Goal: Task Accomplishment & Management: Complete application form

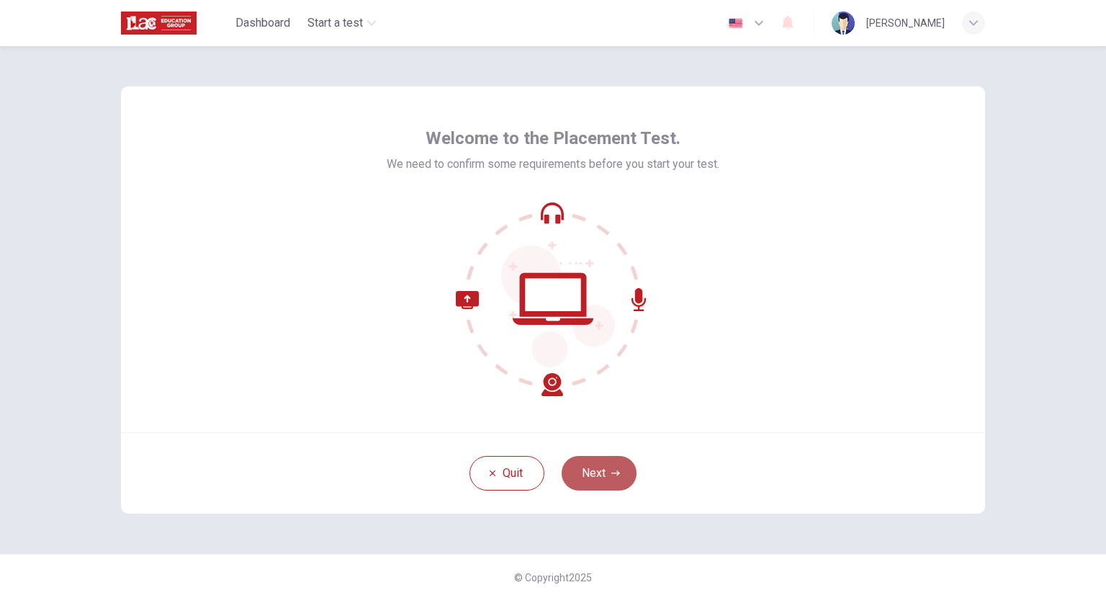
click at [622, 463] on button "Next" at bounding box center [599, 473] width 75 height 35
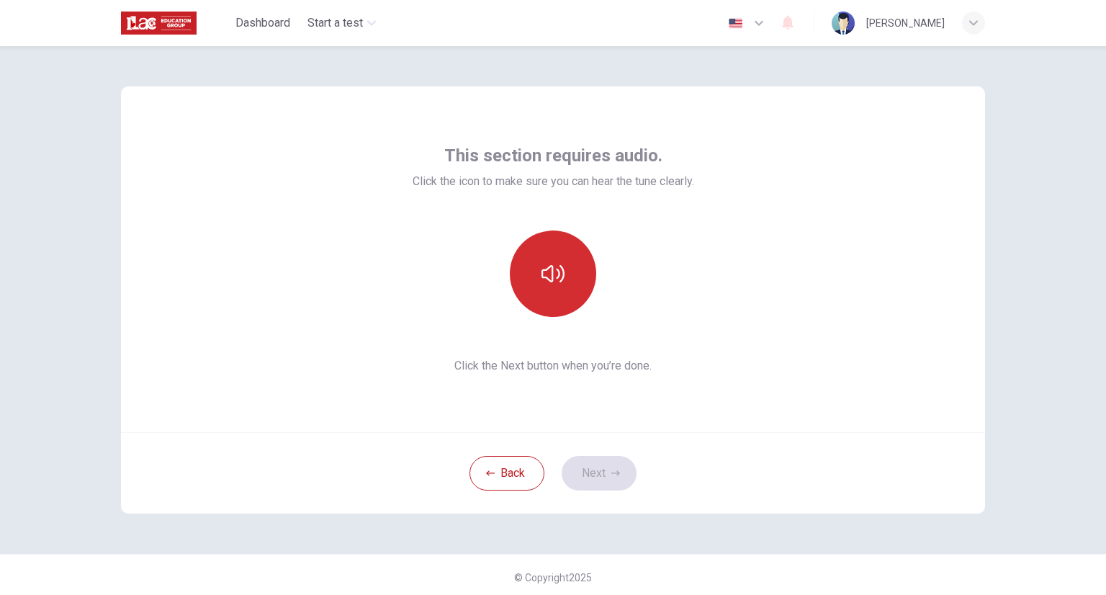
click at [557, 310] on button "button" at bounding box center [553, 273] width 86 height 86
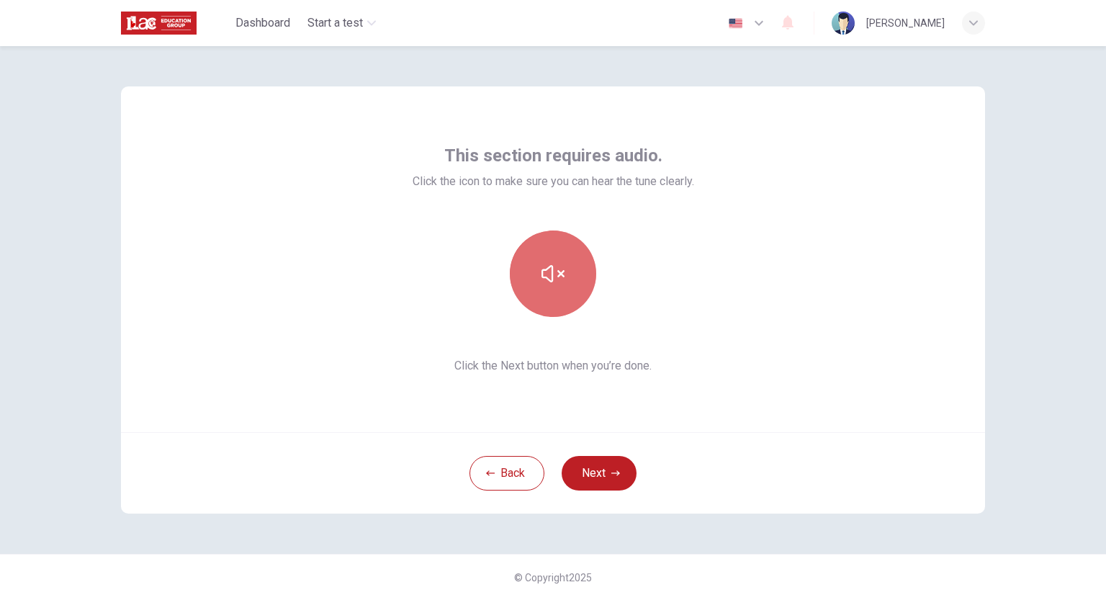
click at [545, 285] on icon "button" at bounding box center [553, 273] width 23 height 23
click at [565, 282] on button "button" at bounding box center [553, 273] width 86 height 86
click at [542, 283] on icon "button" at bounding box center [553, 273] width 23 height 23
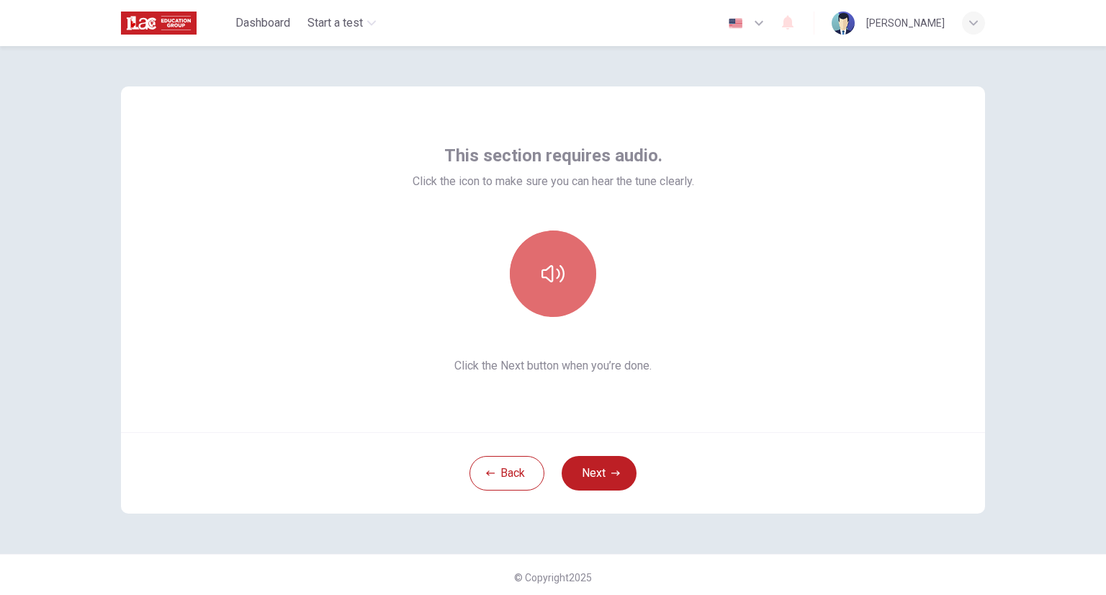
click at [542, 283] on icon "button" at bounding box center [553, 273] width 23 height 23
click at [546, 279] on icon "button" at bounding box center [553, 273] width 23 height 23
click at [553, 312] on button "button" at bounding box center [553, 273] width 86 height 86
click at [539, 285] on button "button" at bounding box center [553, 273] width 86 height 86
click at [548, 283] on icon "button" at bounding box center [553, 273] width 23 height 23
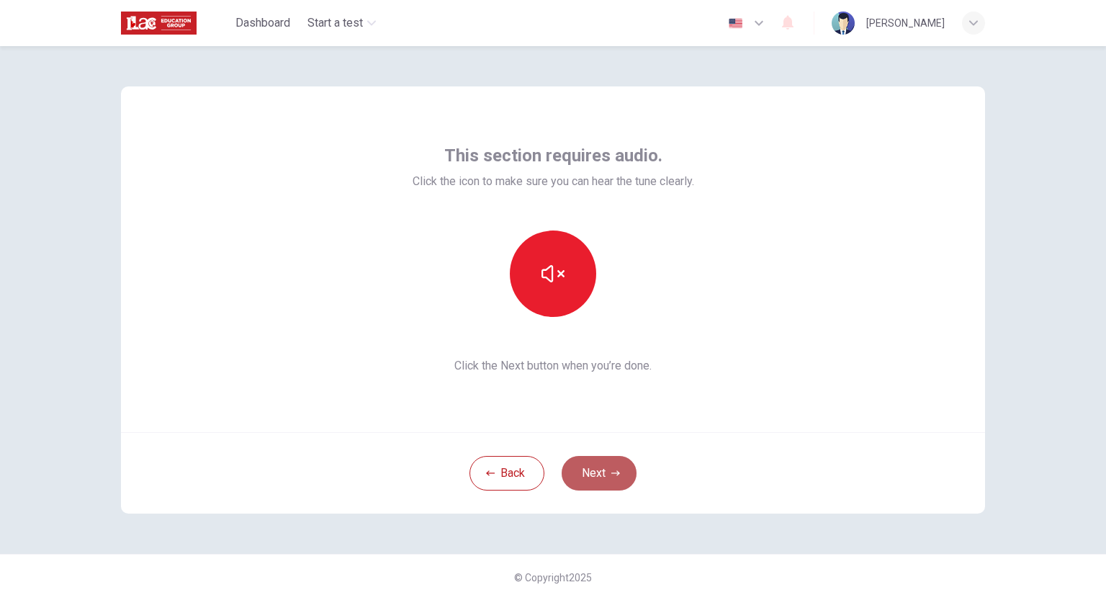
click at [615, 485] on button "Next" at bounding box center [599, 473] width 75 height 35
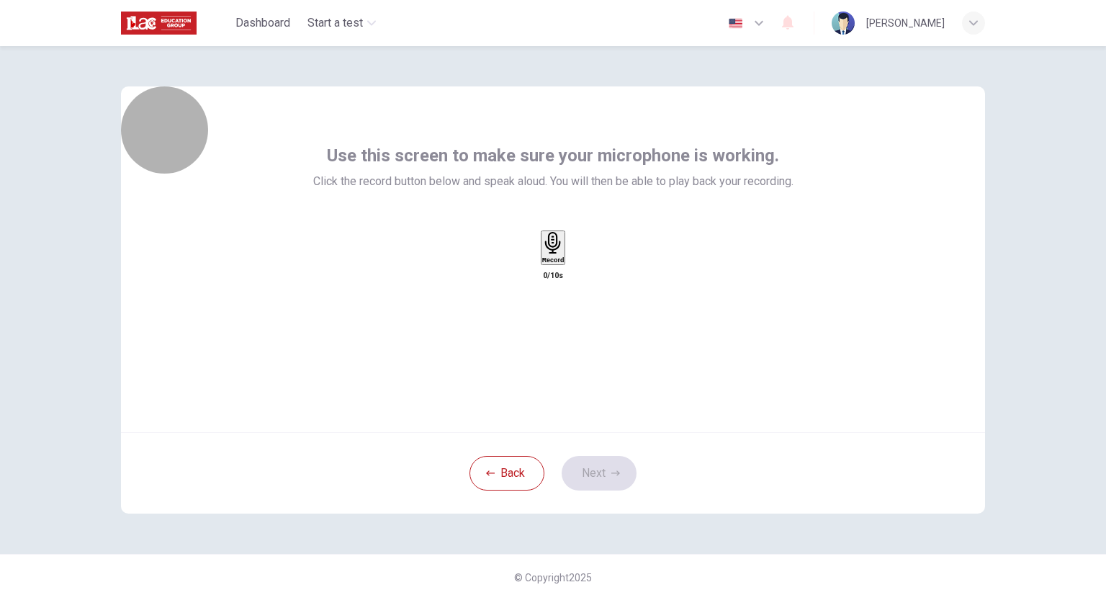
click at [556, 264] on div "Record" at bounding box center [553, 248] width 22 height 32
click at [546, 272] on div "Stop" at bounding box center [553, 290] width 14 height 116
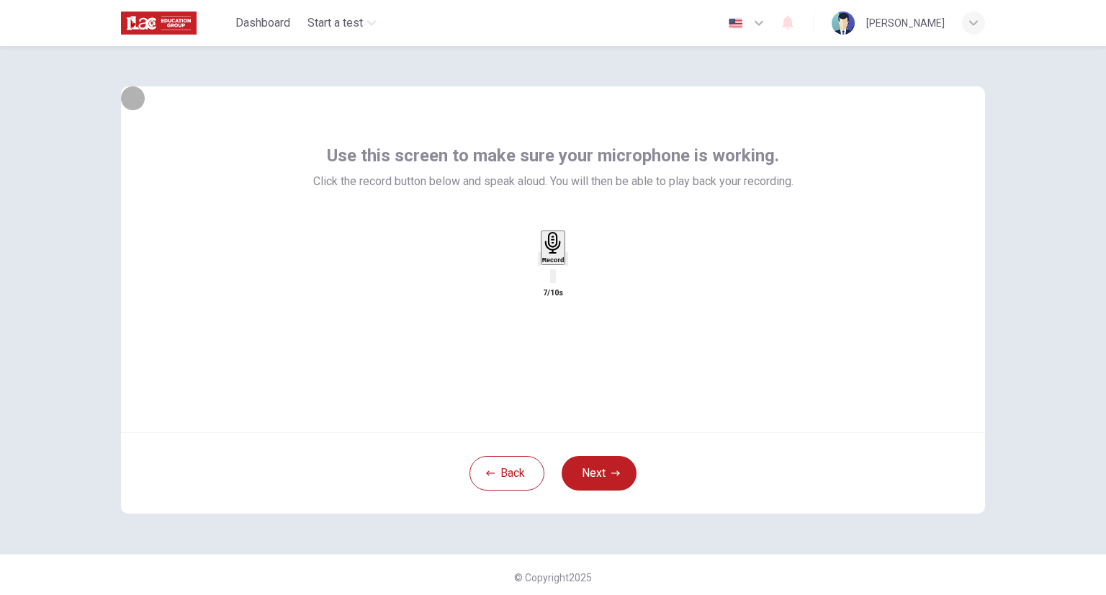
click at [567, 264] on div "button" at bounding box center [567, 259] width 0 height 11
click at [612, 477] on icon "button" at bounding box center [616, 473] width 9 height 9
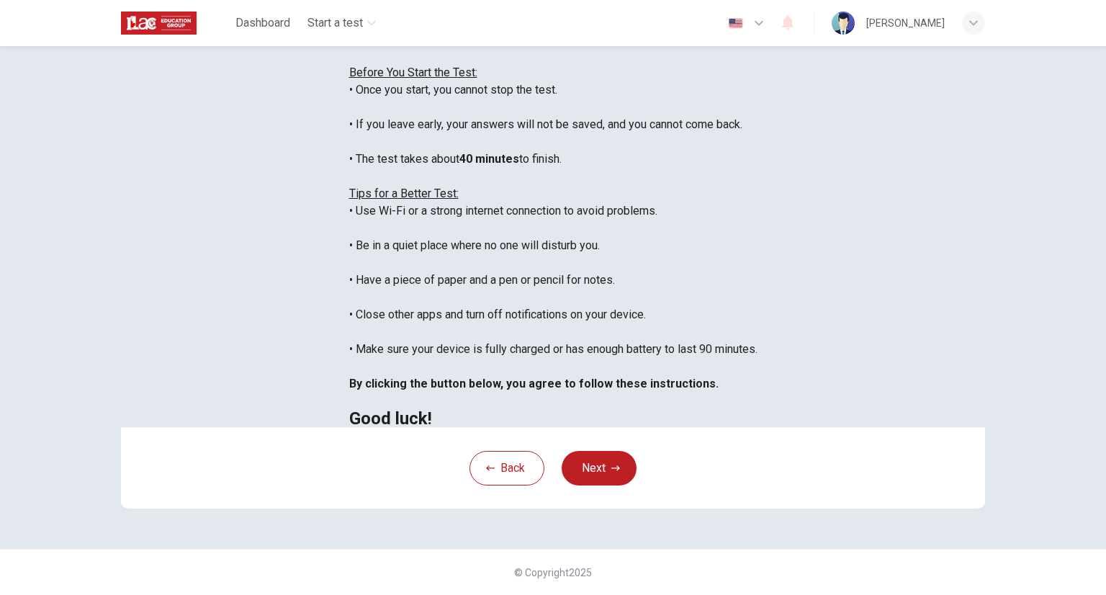
scroll to position [206, 0]
click at [612, 464] on icon "button" at bounding box center [616, 468] width 9 height 9
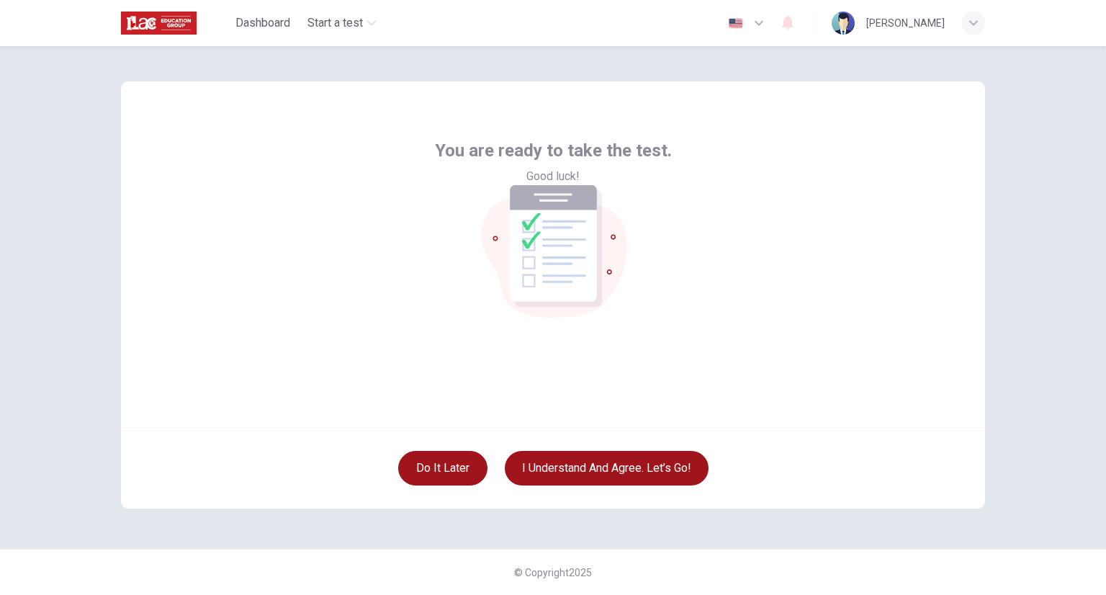
click at [438, 470] on button "Do it later" at bounding box center [442, 468] width 89 height 35
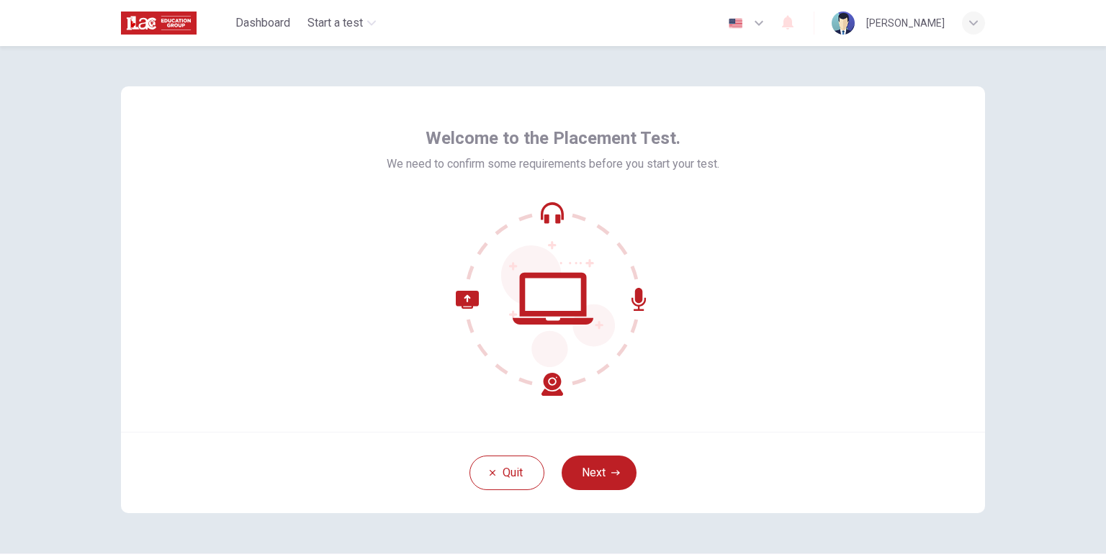
click at [398, 140] on div "Welcome to the Placement Test. We need to confirm some requirements before you …" at bounding box center [553, 150] width 333 height 46
click at [612, 491] on div "Quit Next" at bounding box center [553, 472] width 864 height 81
click at [612, 476] on icon "button" at bounding box center [616, 473] width 9 height 9
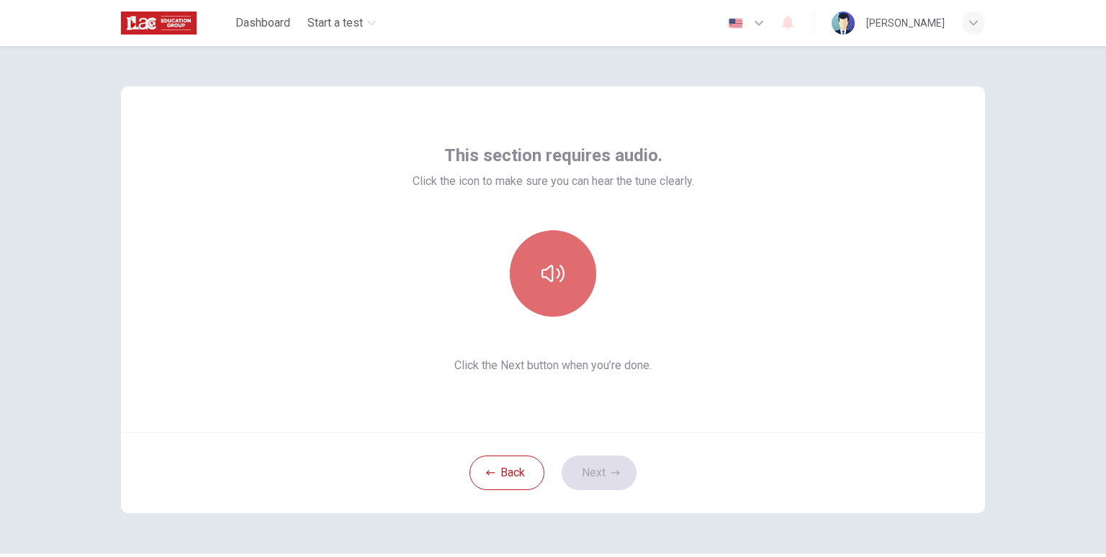
click at [531, 269] on button "button" at bounding box center [553, 273] width 86 height 86
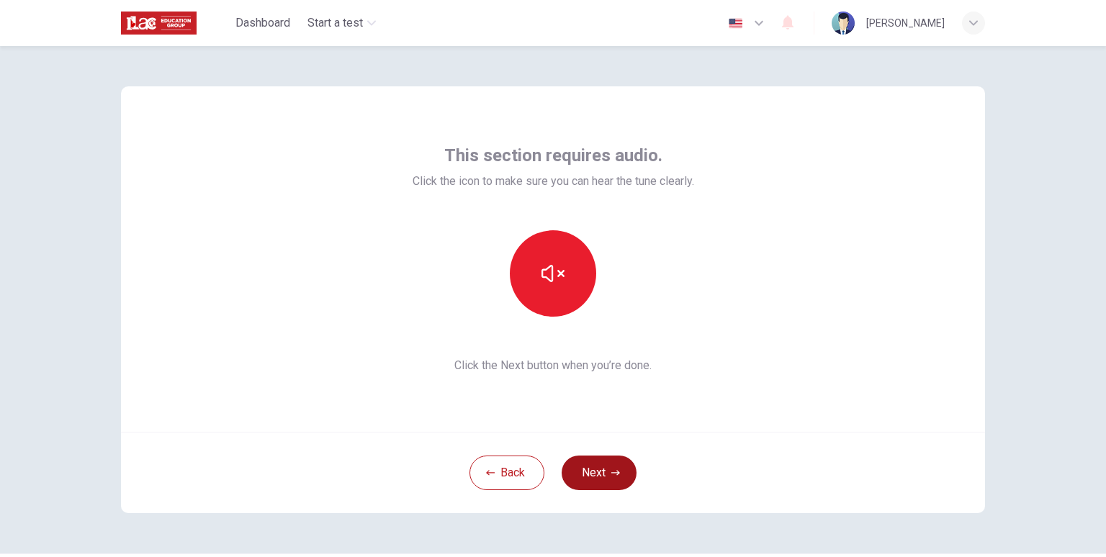
click at [576, 474] on button "Next" at bounding box center [599, 473] width 75 height 35
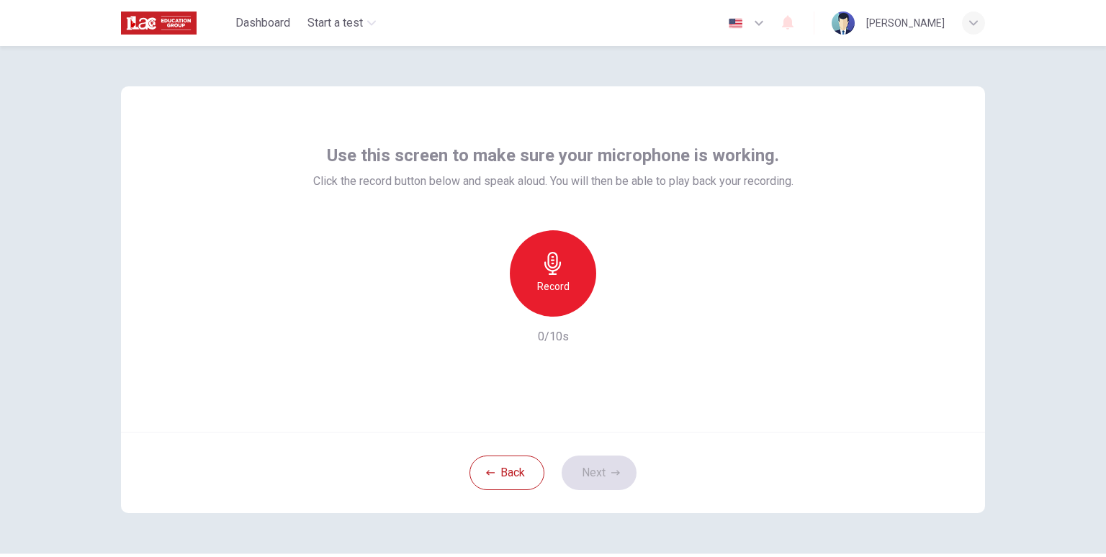
click at [545, 296] on div "Record" at bounding box center [553, 273] width 86 height 86
click at [545, 296] on div "Stop" at bounding box center [553, 273] width 86 height 86
click at [608, 309] on div "button" at bounding box center [619, 305] width 23 height 23
click at [537, 292] on h6 "Record" at bounding box center [553, 286] width 32 height 17
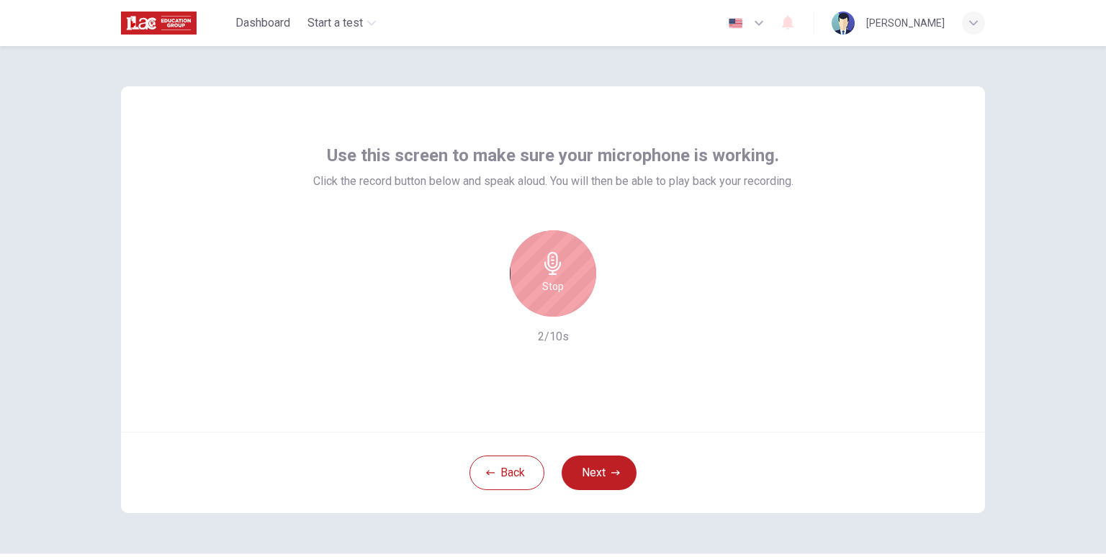
click at [566, 285] on div "Stop" at bounding box center [553, 273] width 86 height 86
click at [616, 310] on icon "button" at bounding box center [619, 305] width 14 height 14
click at [612, 308] on icon "button" at bounding box center [619, 305] width 14 height 14
click at [527, 277] on div "Record" at bounding box center [553, 273] width 86 height 86
click at [614, 479] on button "Next" at bounding box center [599, 473] width 75 height 35
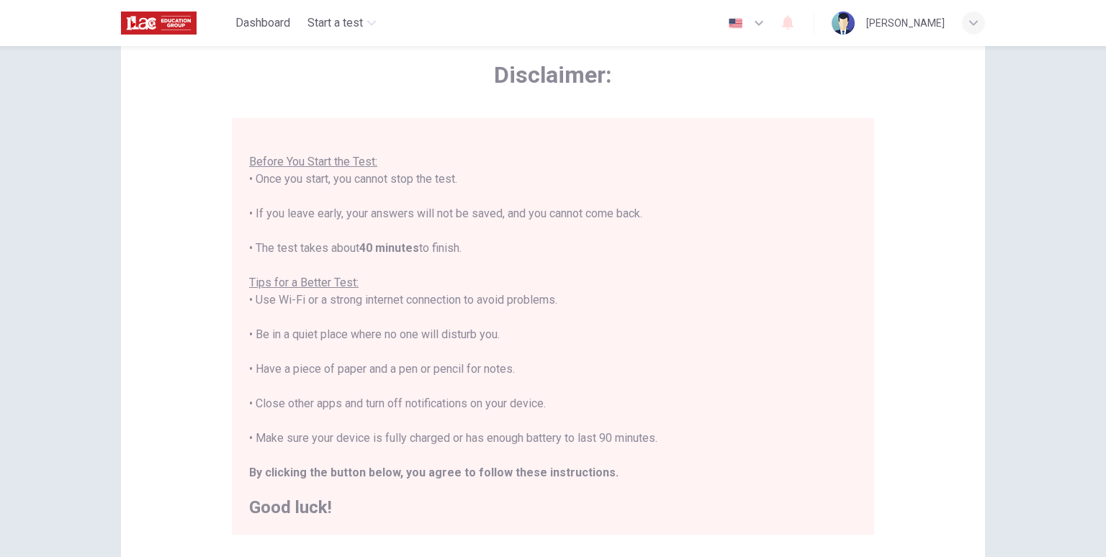
scroll to position [144, 0]
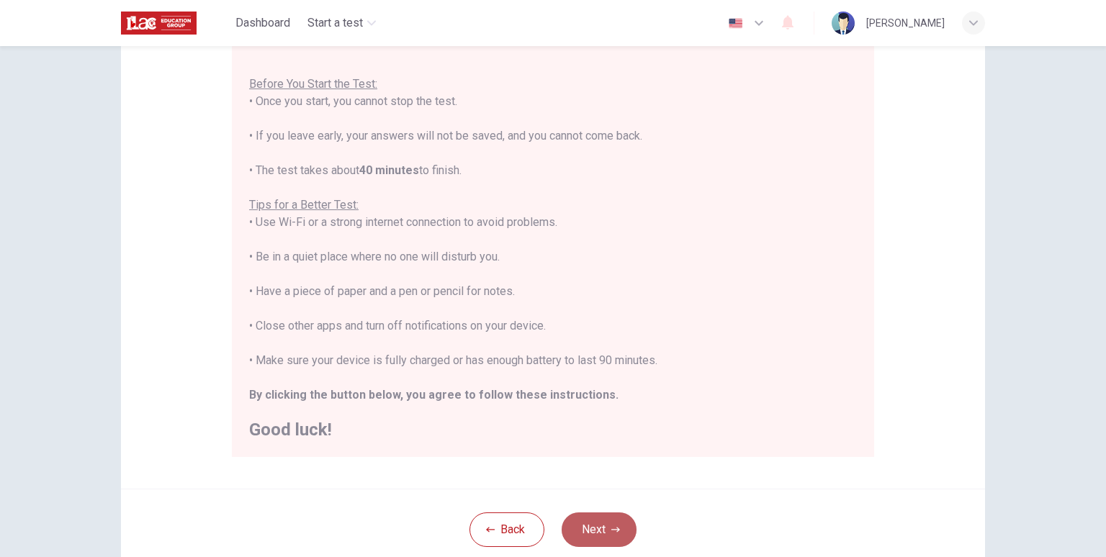
click at [588, 529] on button "Next" at bounding box center [599, 530] width 75 height 35
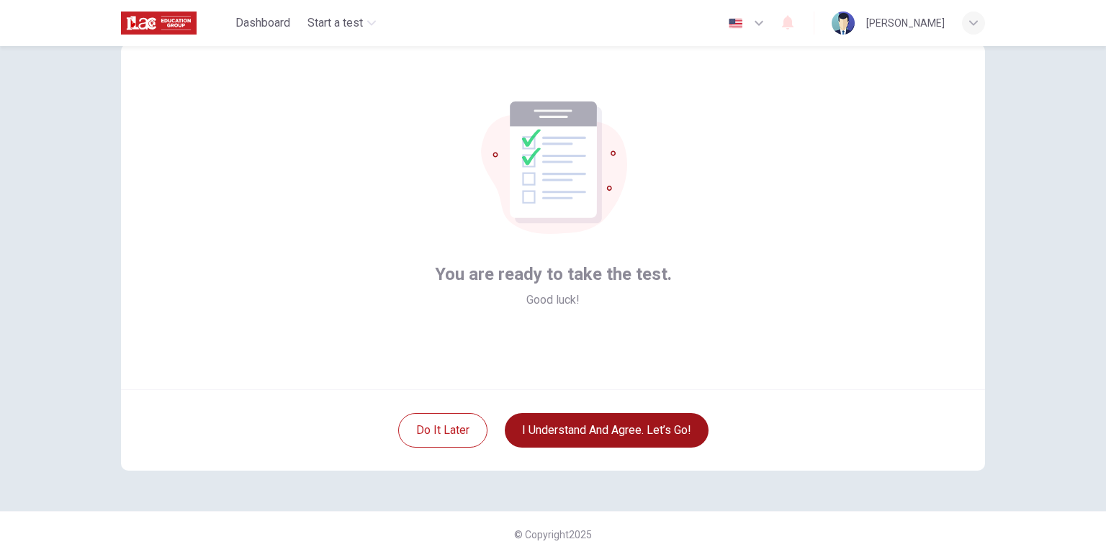
scroll to position [42, 0]
click at [591, 437] on button "I understand and agree. Let’s go!" at bounding box center [607, 430] width 204 height 35
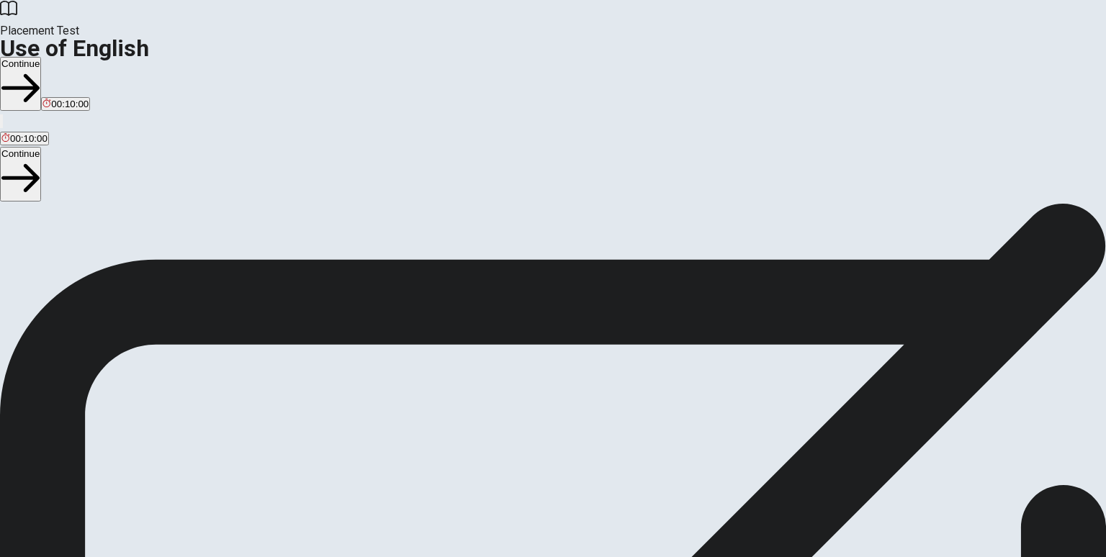
click at [41, 57] on button "Continue" at bounding box center [20, 84] width 41 height 54
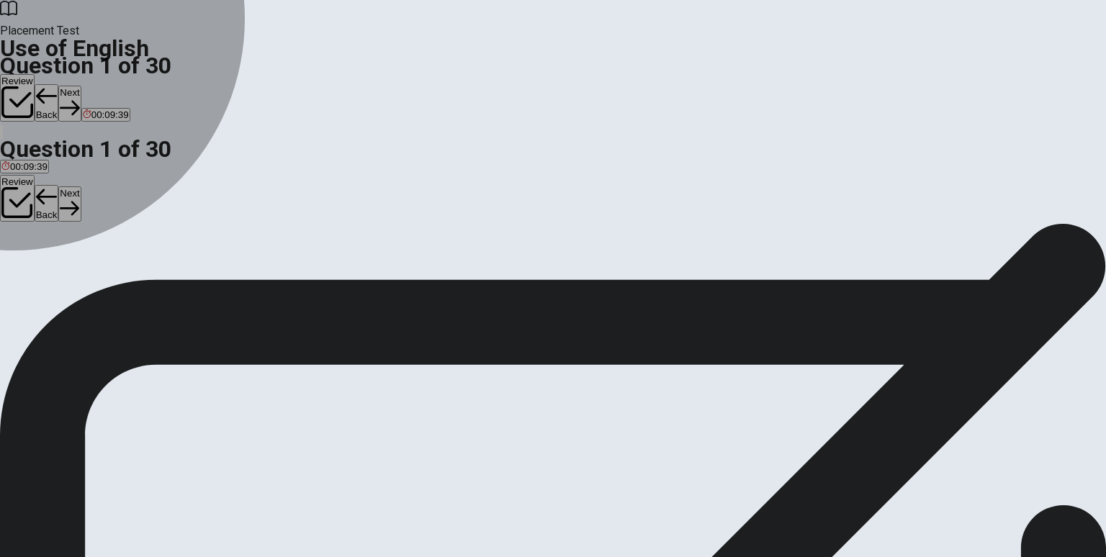
click at [41, 270] on div "B" at bounding box center [34, 264] width 14 height 11
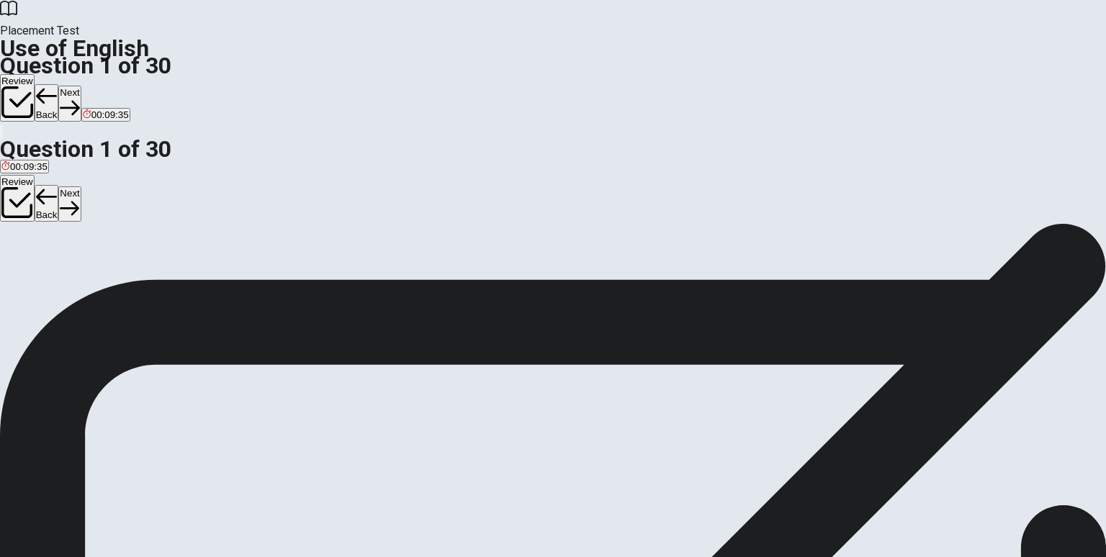
click at [81, 86] on button "Next" at bounding box center [69, 103] width 22 height 35
click at [45, 270] on div "C" at bounding box center [37, 264] width 15 height 11
click at [81, 86] on button "Next" at bounding box center [69, 103] width 22 height 35
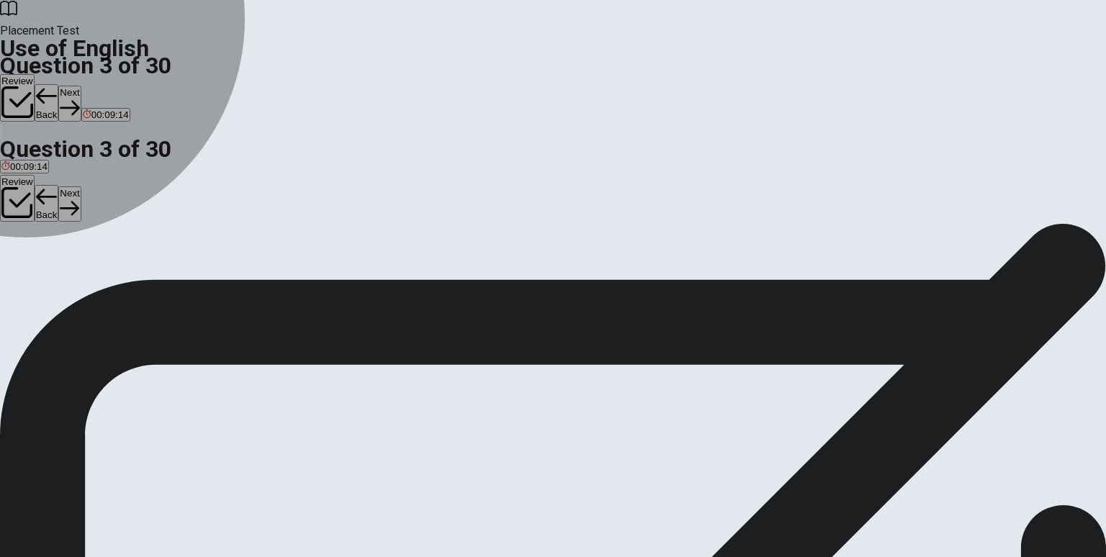
click at [22, 259] on div "A" at bounding box center [11, 264] width 20 height 11
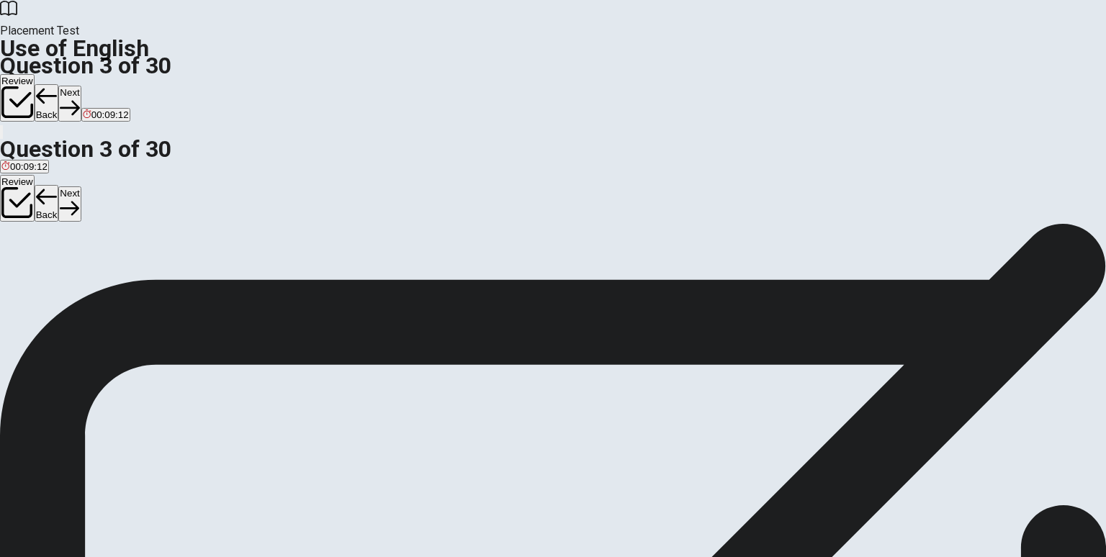
click at [81, 86] on button "Next" at bounding box center [69, 103] width 22 height 35
drag, startPoint x: 448, startPoint y: 230, endPoint x: 467, endPoint y: 222, distance: 20.3
click at [41, 259] on div "A" at bounding box center [21, 264] width 40 height 11
click at [81, 86] on button "Next" at bounding box center [69, 103] width 22 height 35
click at [19, 259] on div "A" at bounding box center [10, 264] width 18 height 11
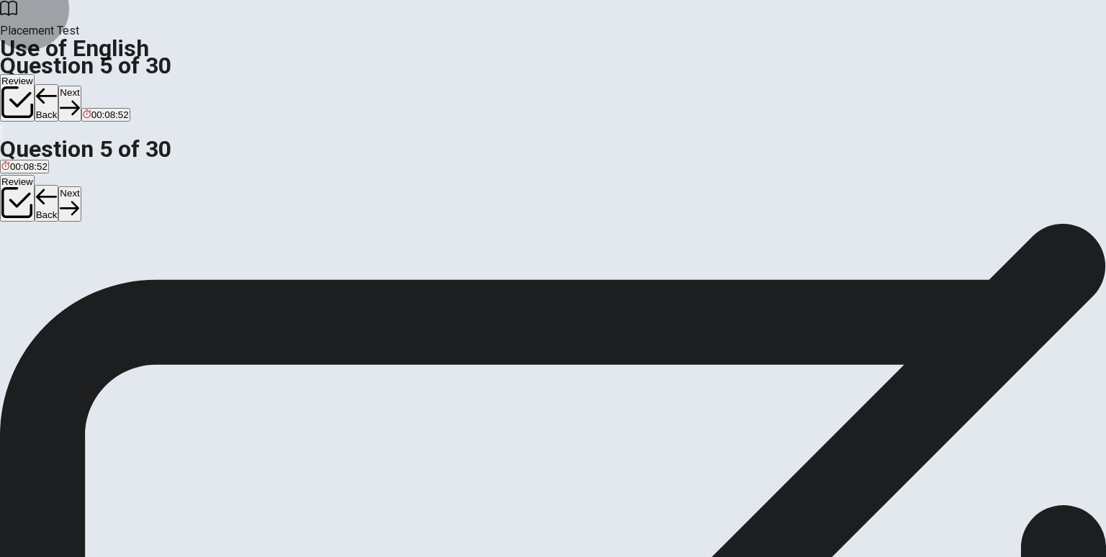
click at [81, 86] on button "Next" at bounding box center [69, 103] width 22 height 35
click at [54, 276] on span "heavy" at bounding box center [41, 275] width 26 height 11
click at [57, 86] on button "Next" at bounding box center [46, 103] width 22 height 35
click at [125, 281] on span "boots" at bounding box center [114, 275] width 24 height 11
click at [81, 86] on button "Next" at bounding box center [69, 103] width 22 height 35
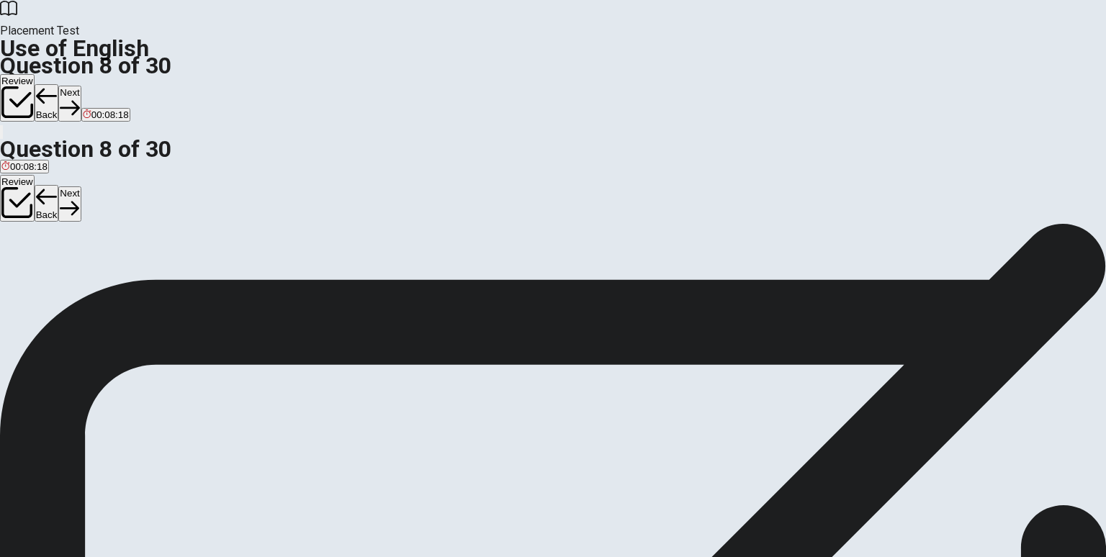
click at [24, 259] on div "A" at bounding box center [12, 264] width 23 height 11
click at [81, 86] on button "Next" at bounding box center [69, 103] width 22 height 35
click at [17, 270] on span "dull" at bounding box center [8, 275] width 15 height 11
click at [81, 86] on button "Next" at bounding box center [69, 103] width 22 height 35
click at [48, 275] on span "went" at bounding box center [38, 275] width 20 height 11
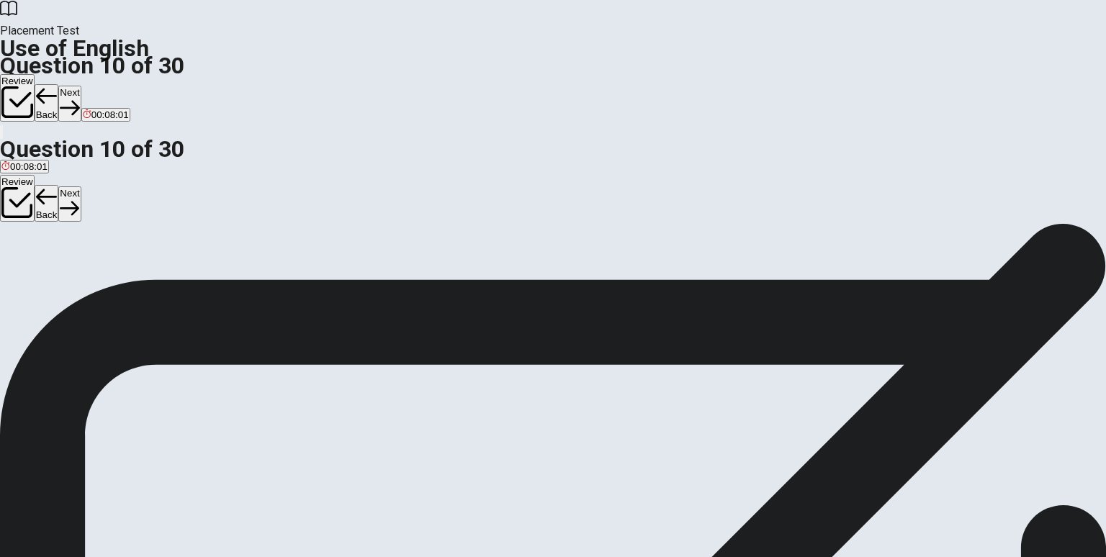
click at [81, 86] on button "Next" at bounding box center [69, 103] width 22 height 35
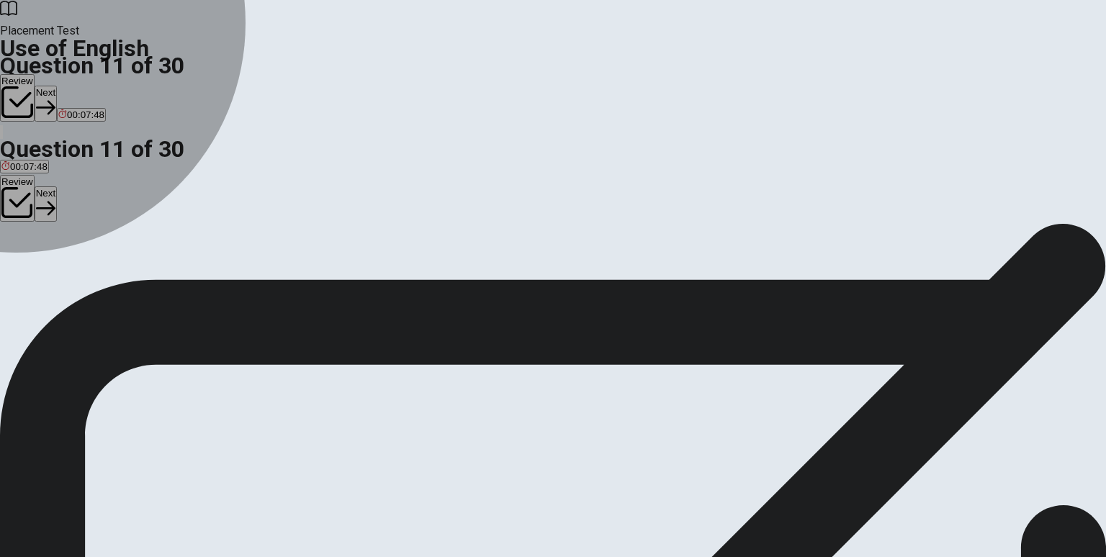
click at [45, 270] on div "B" at bounding box center [35, 264] width 19 height 11
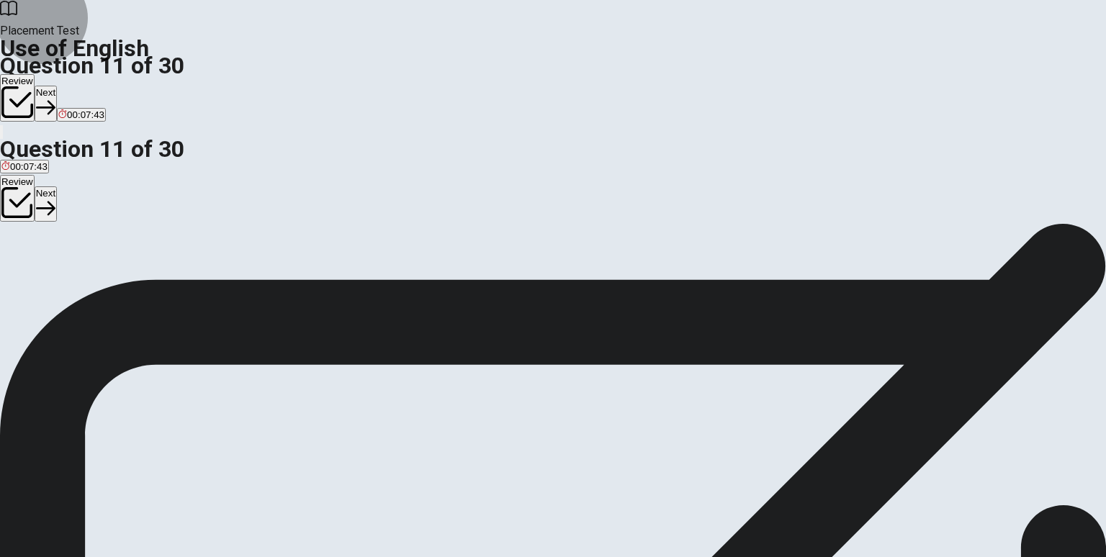
click at [55, 98] on icon "button" at bounding box center [45, 107] width 19 height 19
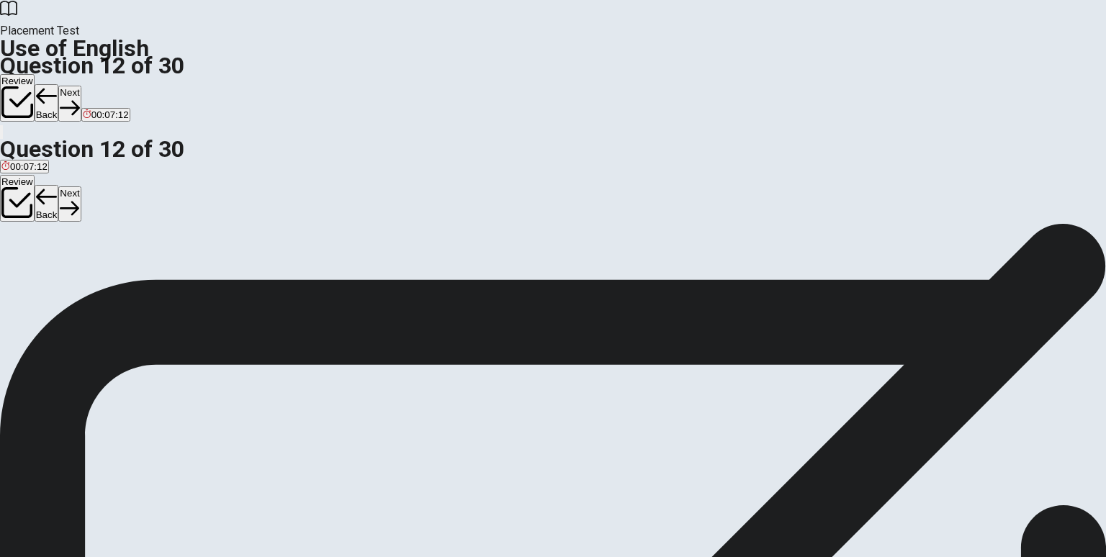
click at [61, 281] on span "was sent" at bounding box center [41, 275] width 38 height 11
click at [81, 86] on button "Next" at bounding box center [69, 103] width 22 height 35
click at [48, 277] on span "went" at bounding box center [38, 275] width 20 height 11
click at [81, 86] on button "Next" at bounding box center [69, 103] width 22 height 35
click at [12, 270] on span "on" at bounding box center [6, 275] width 11 height 11
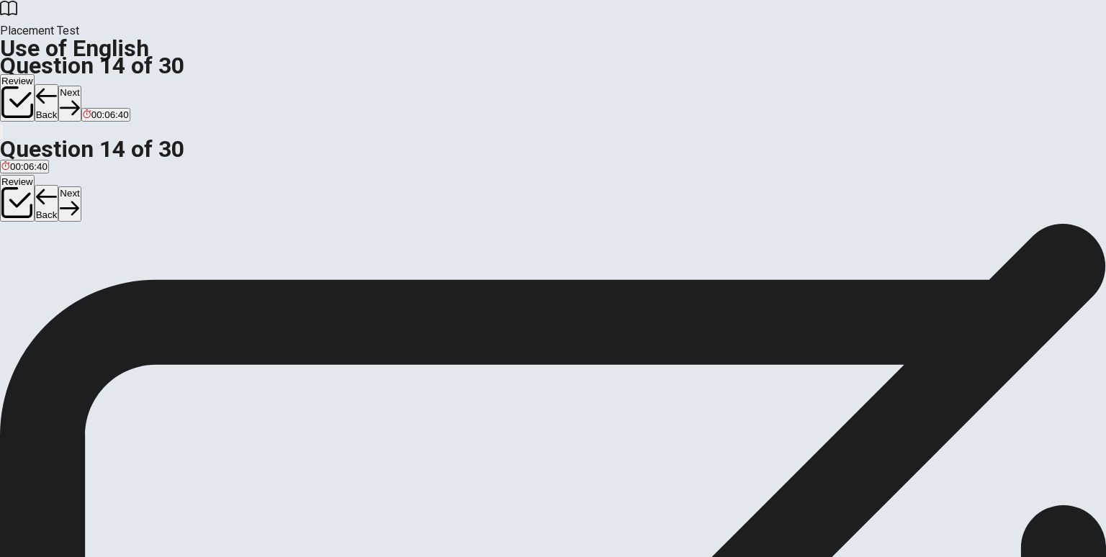
click at [81, 86] on button "Next" at bounding box center [69, 103] width 22 height 35
click at [107, 270] on span "stop them from speaking" at bounding box center [53, 275] width 105 height 11
click at [81, 86] on button "Next" at bounding box center [69, 103] width 22 height 35
click at [458, 284] on div "A mountain B office C rice D song" at bounding box center [553, 271] width 1106 height 26
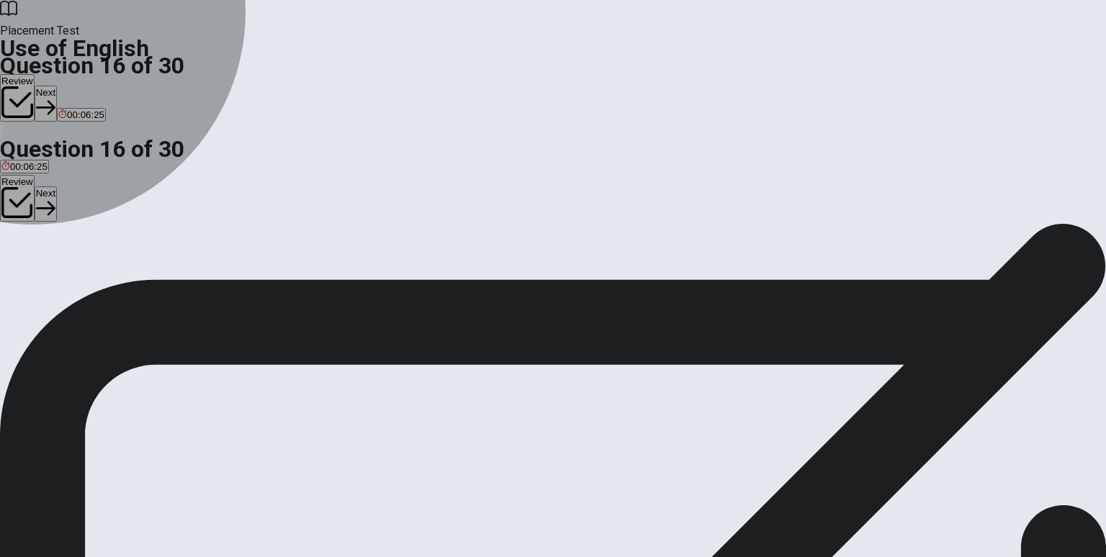
click at [68, 274] on button "B office" at bounding box center [55, 270] width 26 height 24
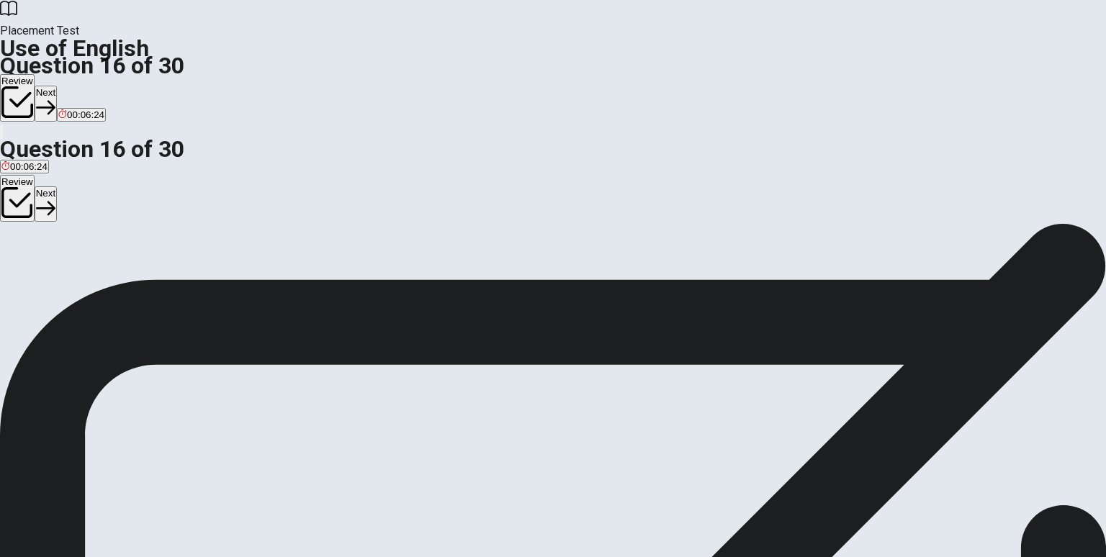
click at [57, 86] on button "Next" at bounding box center [46, 103] width 22 height 35
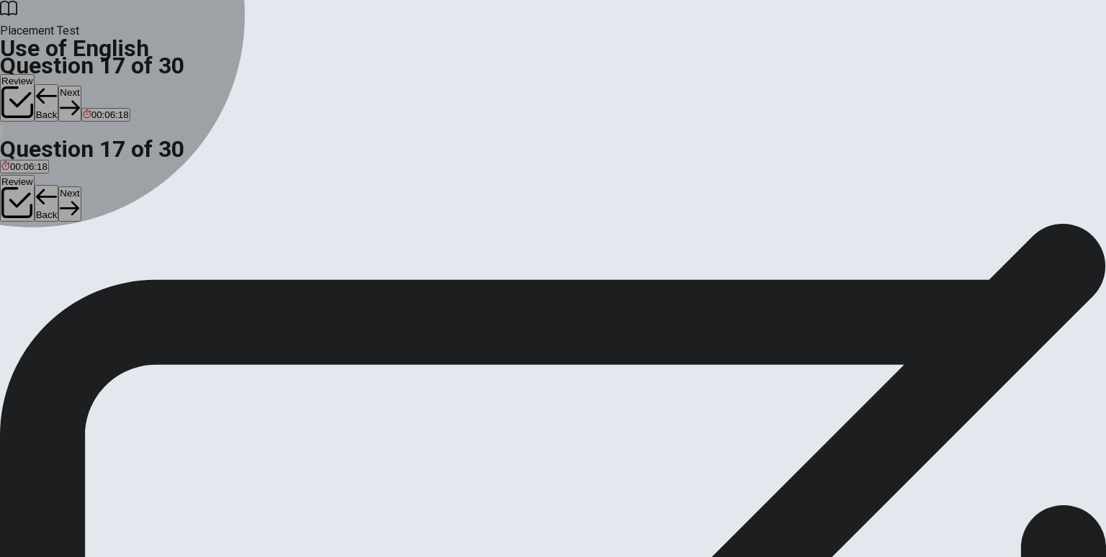
click at [48, 277] on button "B thick" at bounding box center [36, 270] width 22 height 24
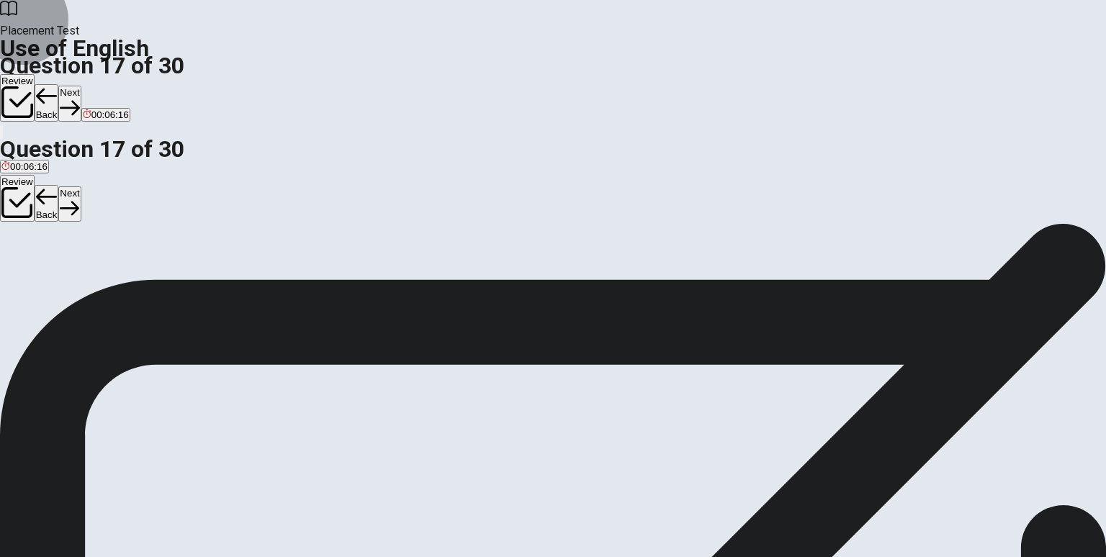
click at [81, 86] on button "Next" at bounding box center [69, 103] width 22 height 35
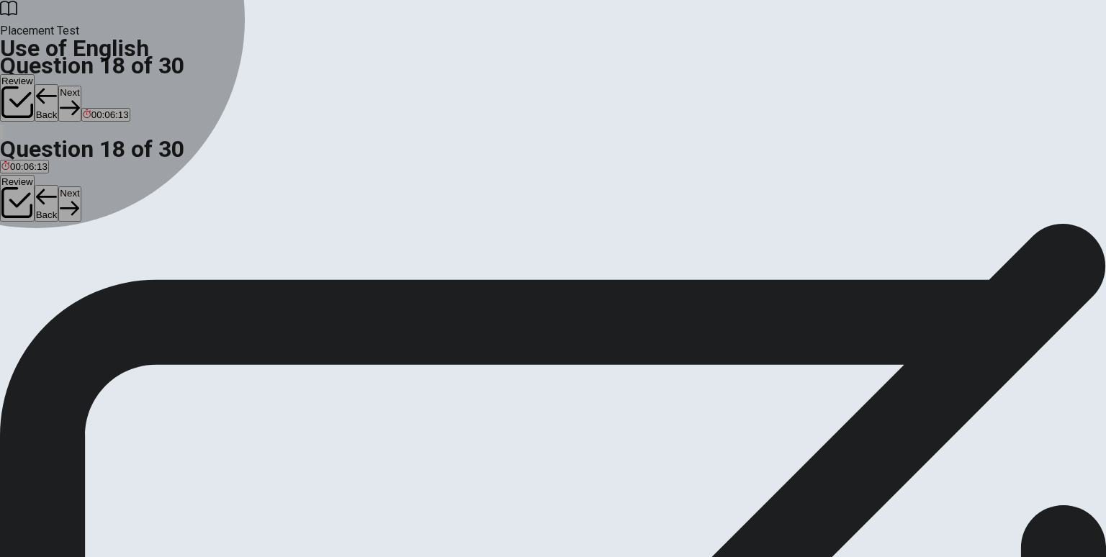
click at [17, 270] on span "bag" at bounding box center [9, 275] width 16 height 11
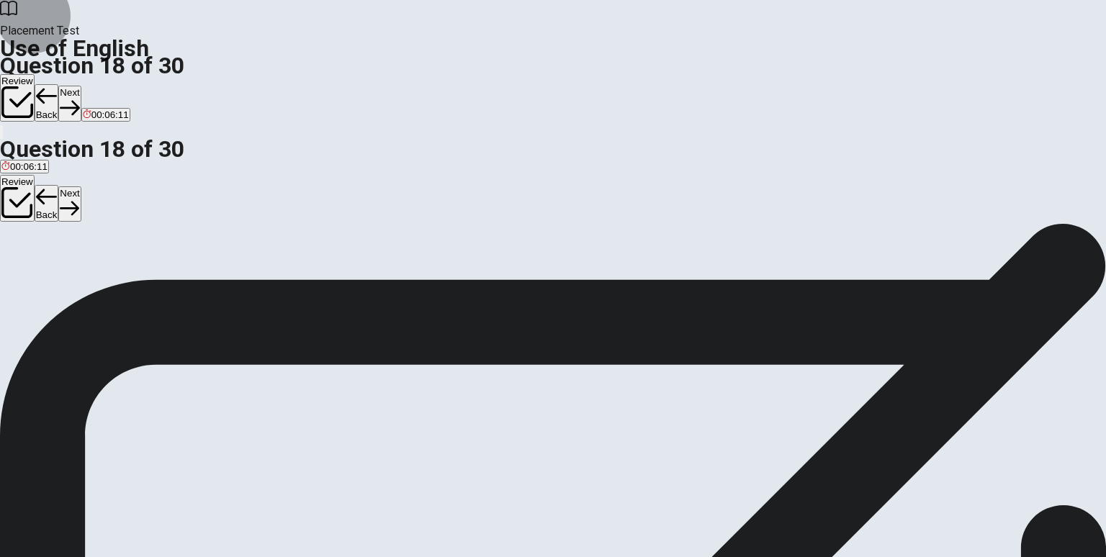
click at [81, 86] on button "Next" at bounding box center [69, 103] width 22 height 35
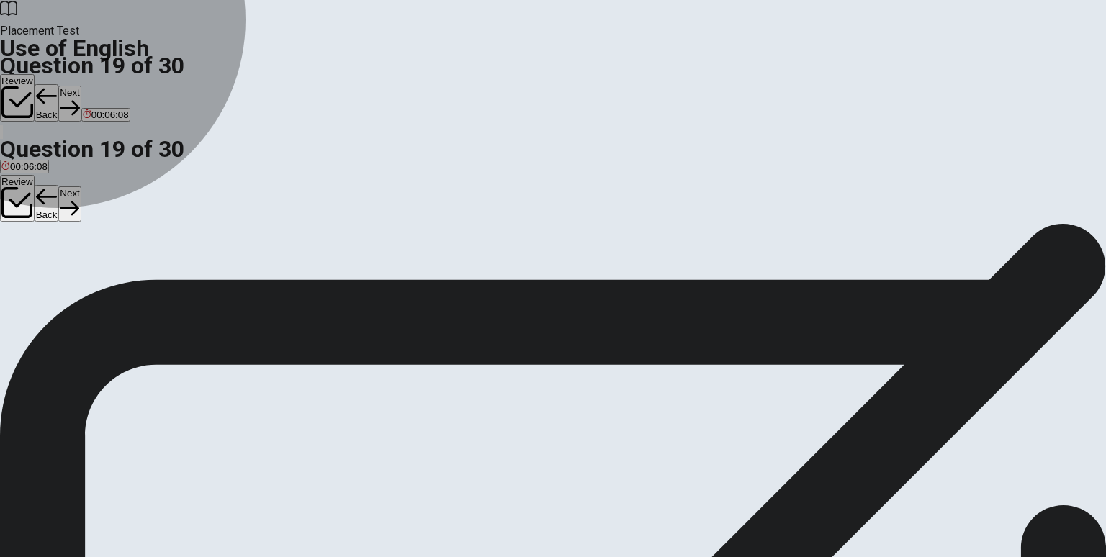
click at [100, 281] on span "interesting" at bounding box center [77, 275] width 45 height 11
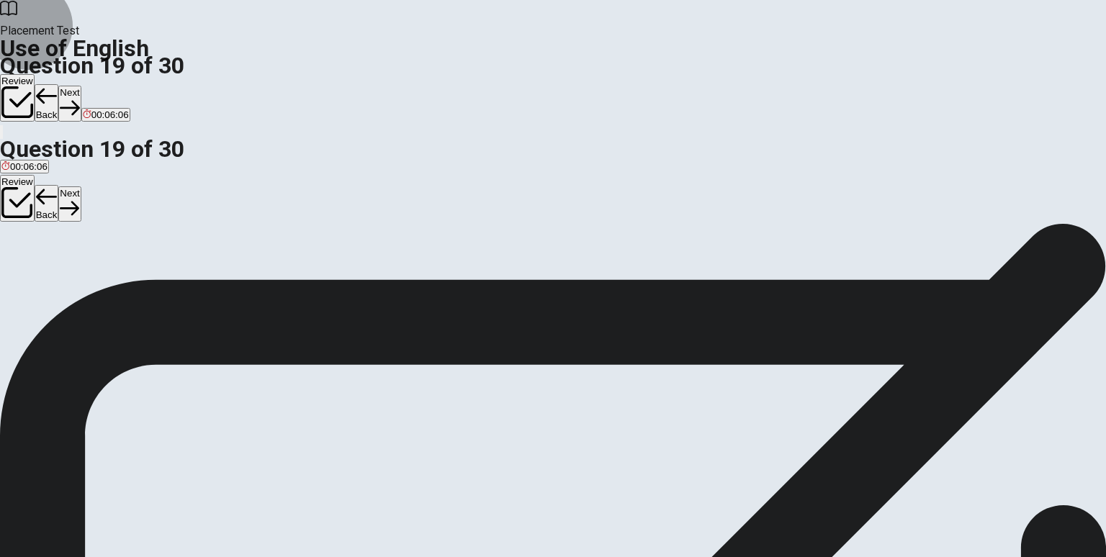
click at [81, 86] on button "Next" at bounding box center [69, 103] width 22 height 35
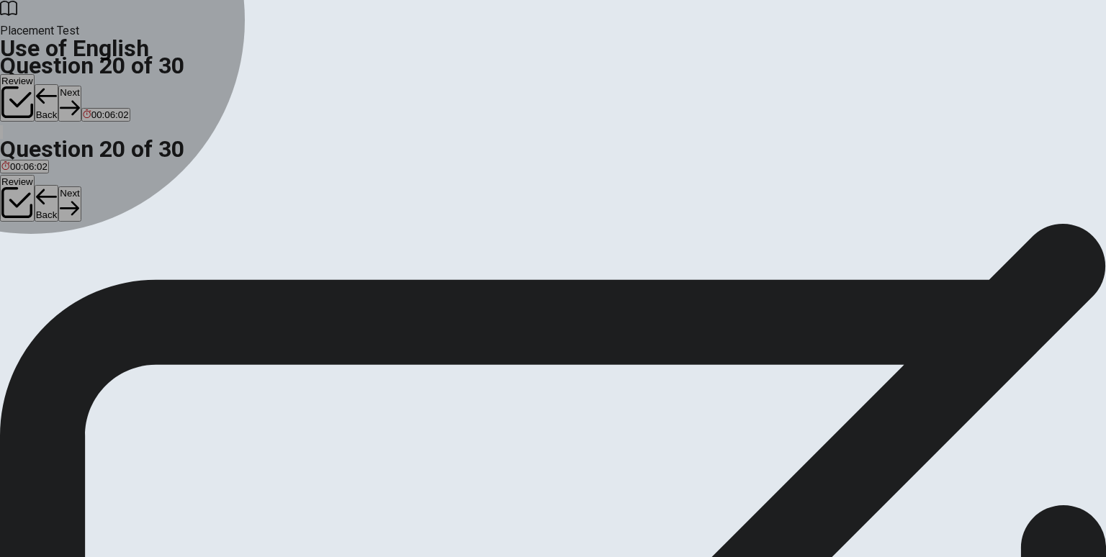
click at [28, 258] on button "A Could" at bounding box center [14, 270] width 28 height 24
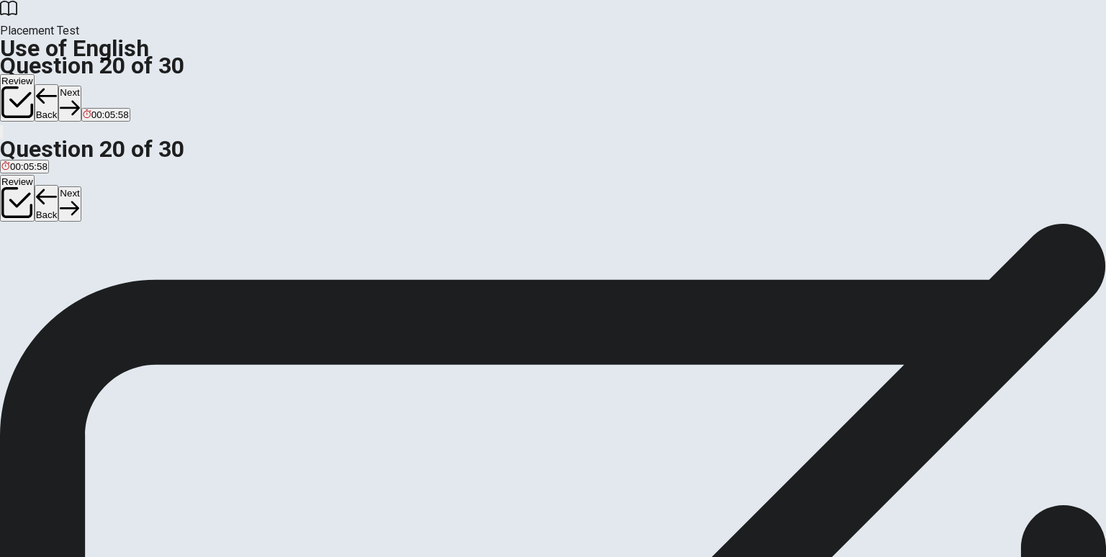
click at [81, 86] on button "Next" at bounding box center [69, 103] width 22 height 35
click at [60, 281] on span "will call" at bounding box center [45, 275] width 30 height 11
click at [57, 86] on button "Next" at bounding box center [46, 103] width 22 height 35
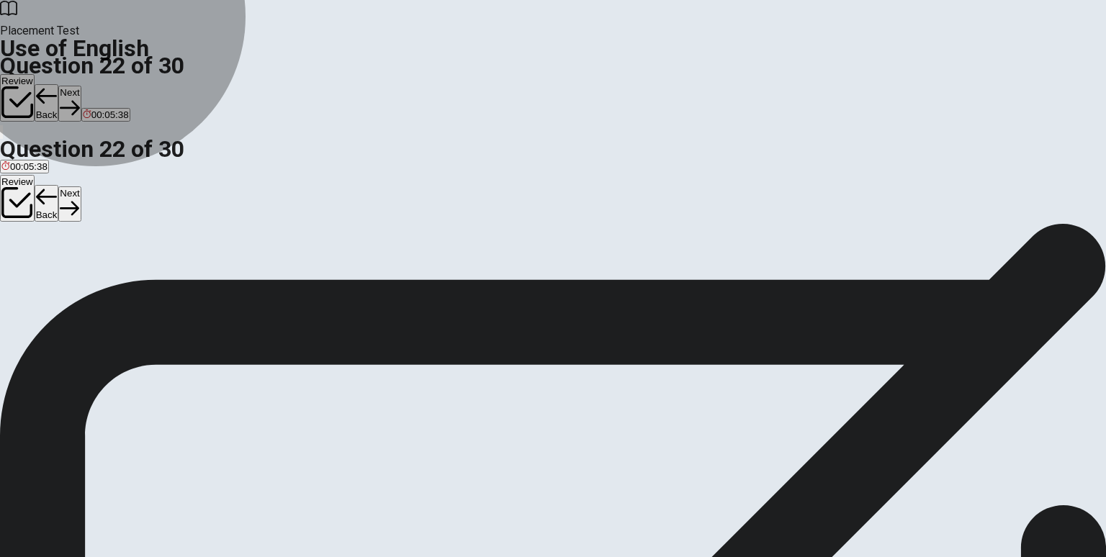
click at [259, 281] on span "when will they arrive" at bounding box center [215, 275] width 86 height 11
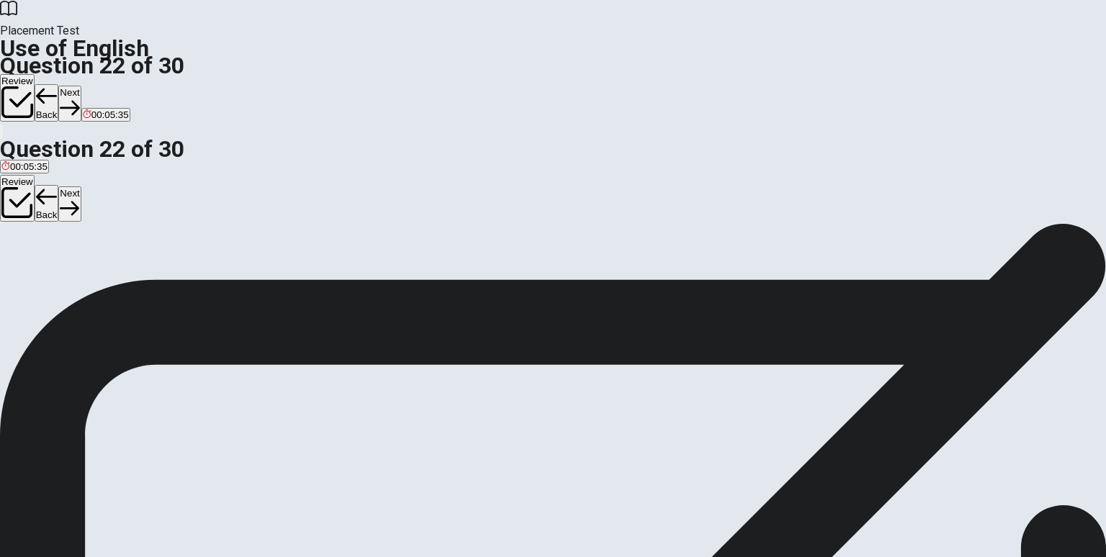
click at [550, 284] on div "Question 22 Do you know ___ at the airport? A when they arrive B when are they …" at bounding box center [553, 253] width 1106 height 61
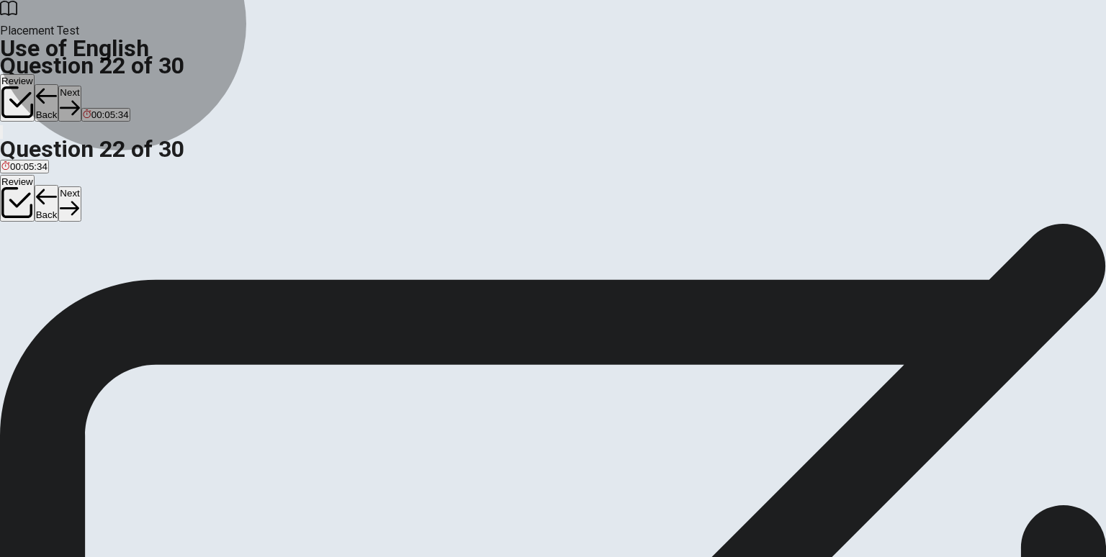
click at [345, 281] on span "when do they arrive" at bounding box center [303, 275] width 84 height 11
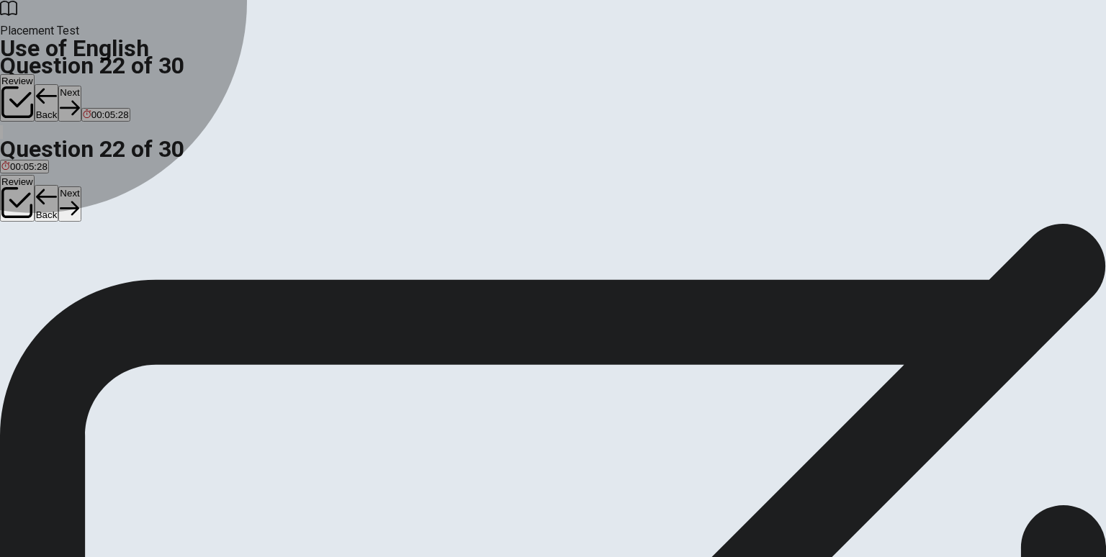
click at [73, 258] on button "A when they arrive" at bounding box center [36, 270] width 73 height 24
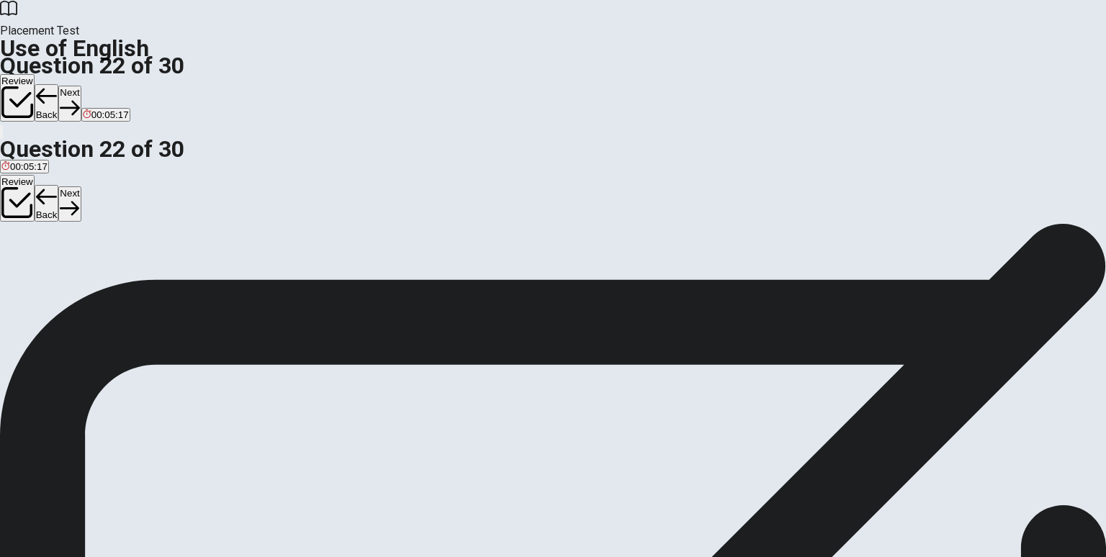
click at [81, 86] on button "Next" at bounding box center [69, 103] width 22 height 35
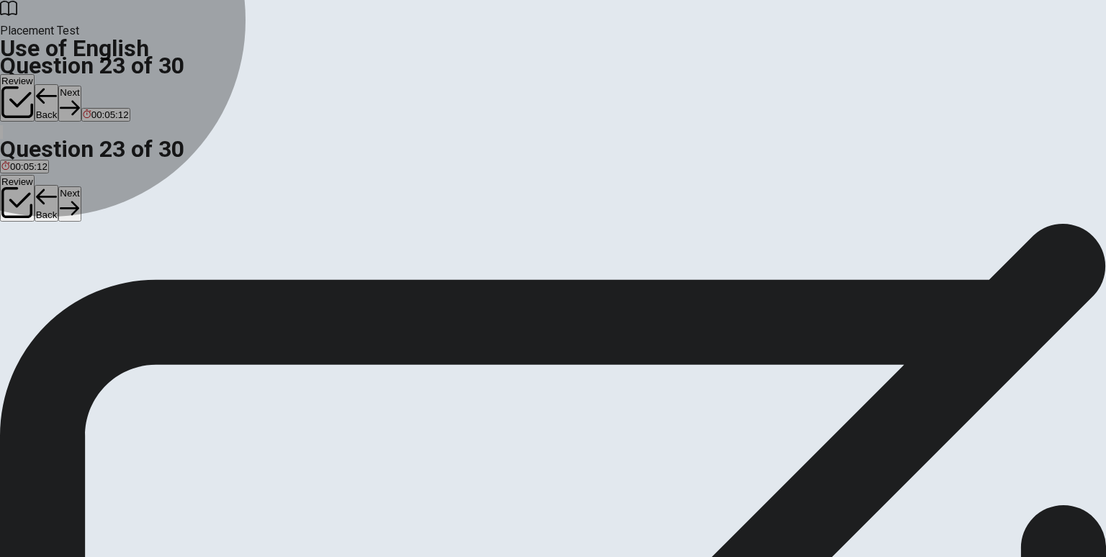
click at [72, 281] on span "has" at bounding box center [64, 275] width 16 height 11
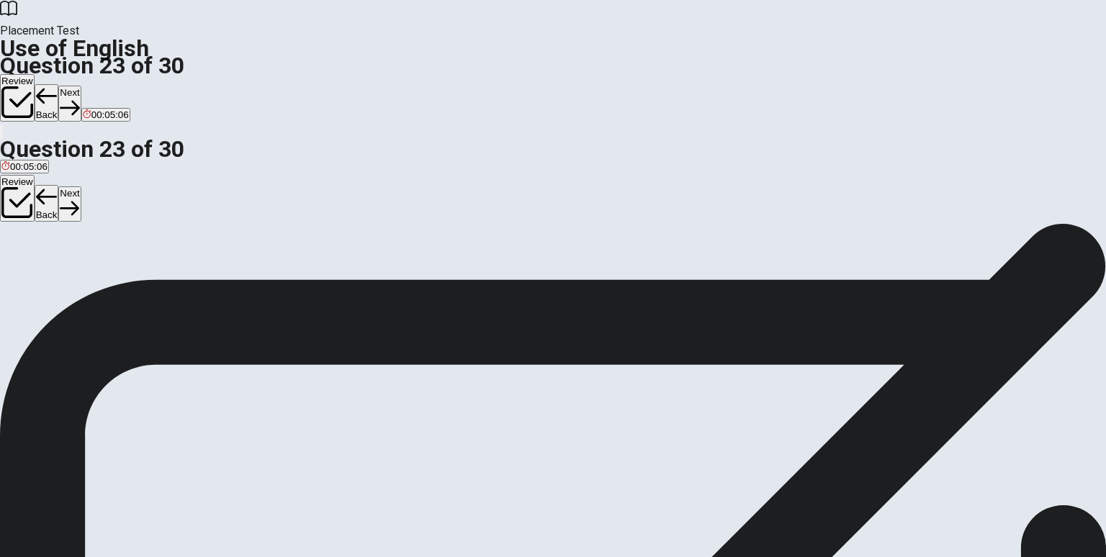
click at [81, 86] on button "Next" at bounding box center [69, 103] width 22 height 35
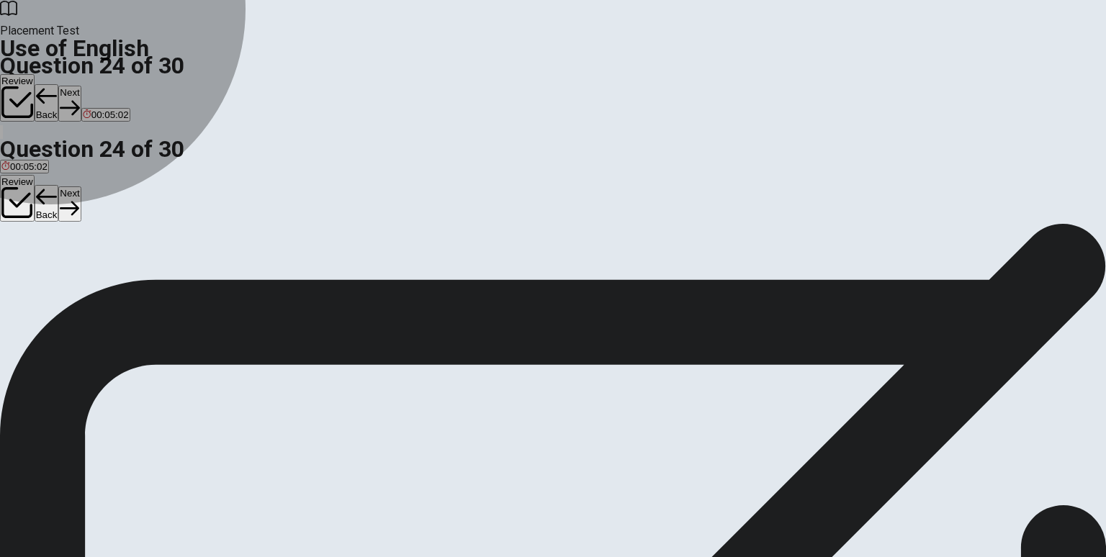
click at [19, 270] on span "was" at bounding box center [9, 275] width 17 height 11
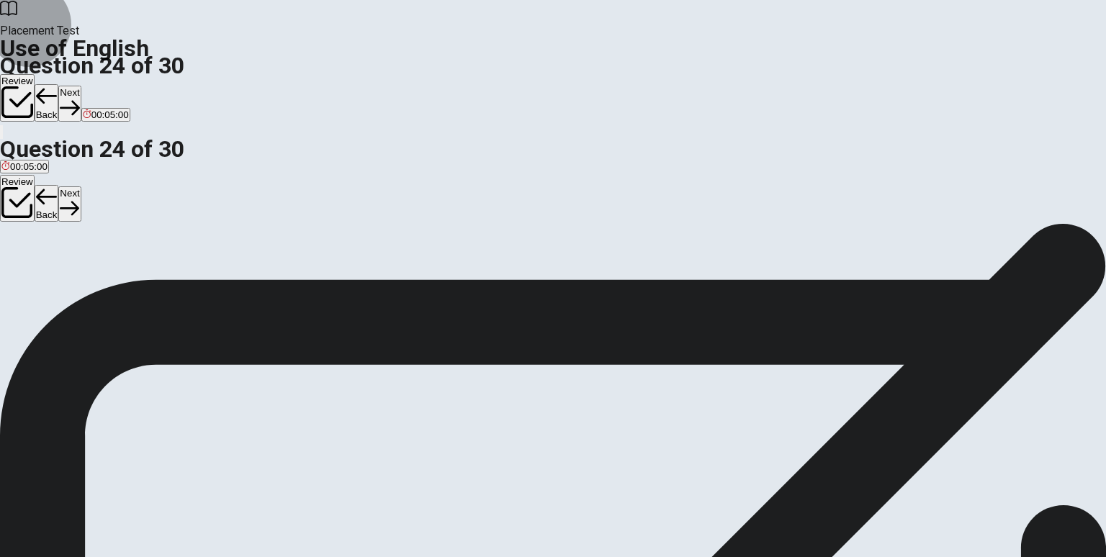
click at [81, 86] on button "Next" at bounding box center [69, 103] width 22 height 35
click at [104, 281] on span "effective" at bounding box center [86, 275] width 35 height 11
click at [81, 86] on button "Next" at bounding box center [69, 103] width 22 height 35
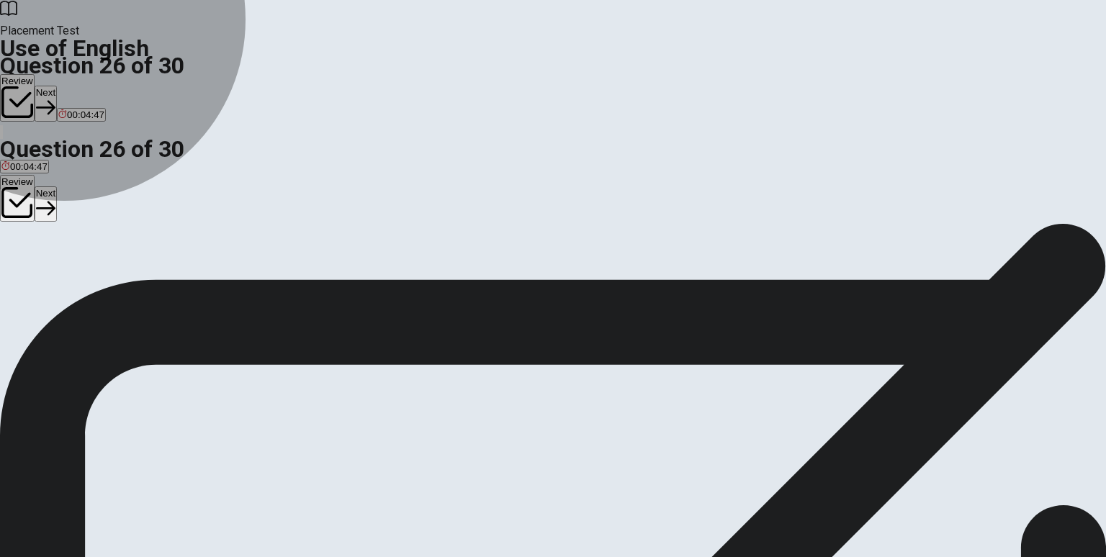
click at [119, 282] on button "D react" at bounding box center [106, 270] width 24 height 24
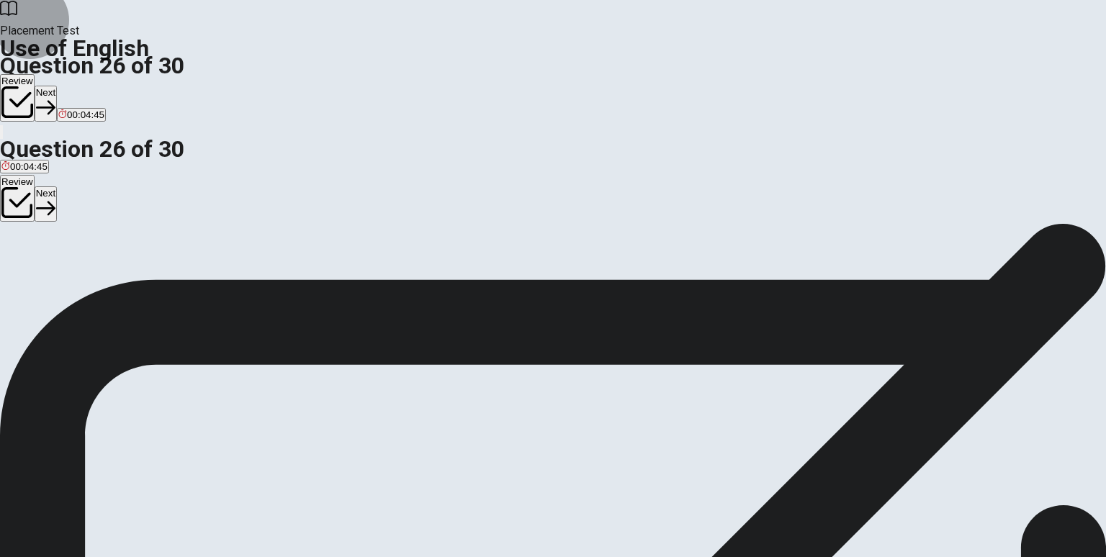
click at [57, 86] on button "Next" at bounding box center [46, 103] width 22 height 35
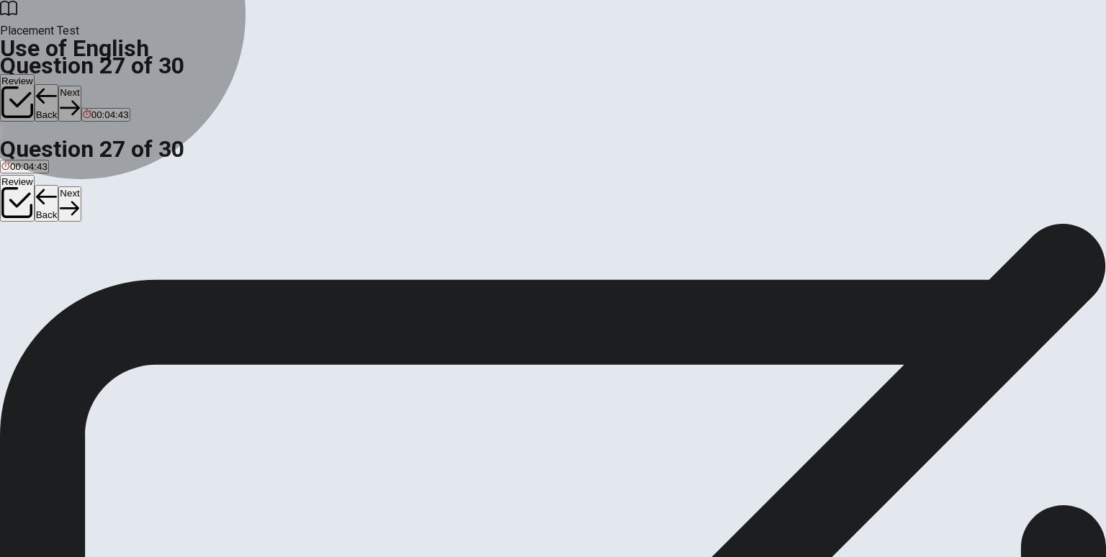
click at [131, 277] on span "a general agreement" at bounding box center [86, 275] width 89 height 11
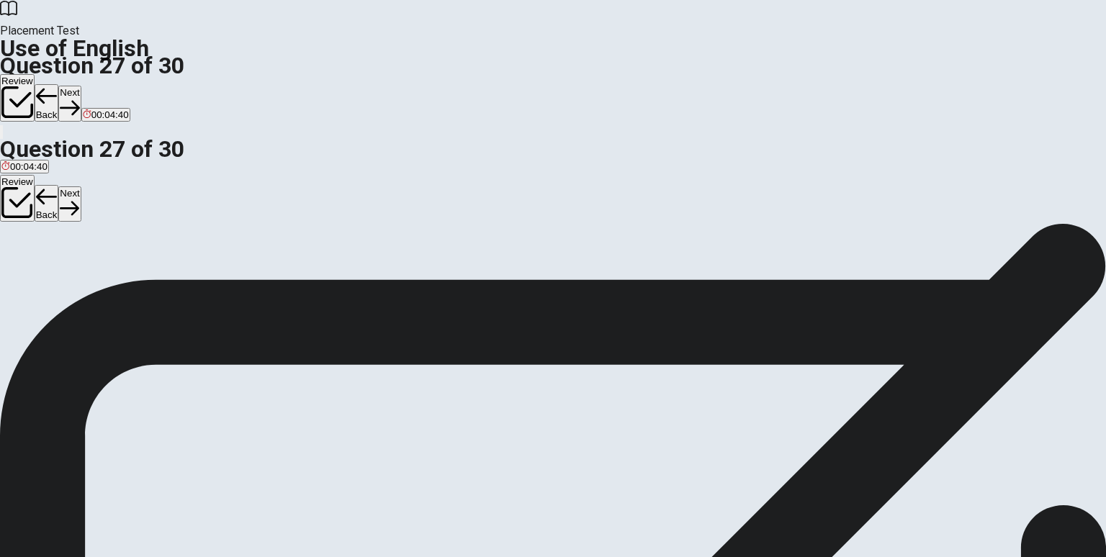
click at [79, 98] on icon "button" at bounding box center [69, 107] width 19 height 19
click at [134, 281] on span "Sparse" at bounding box center [119, 275] width 30 height 11
click at [81, 86] on button "Next" at bounding box center [69, 103] width 22 height 35
click at [259, 281] on span "one after another" at bounding box center [222, 275] width 73 height 11
click at [81, 86] on button "Next" at bounding box center [69, 103] width 22 height 35
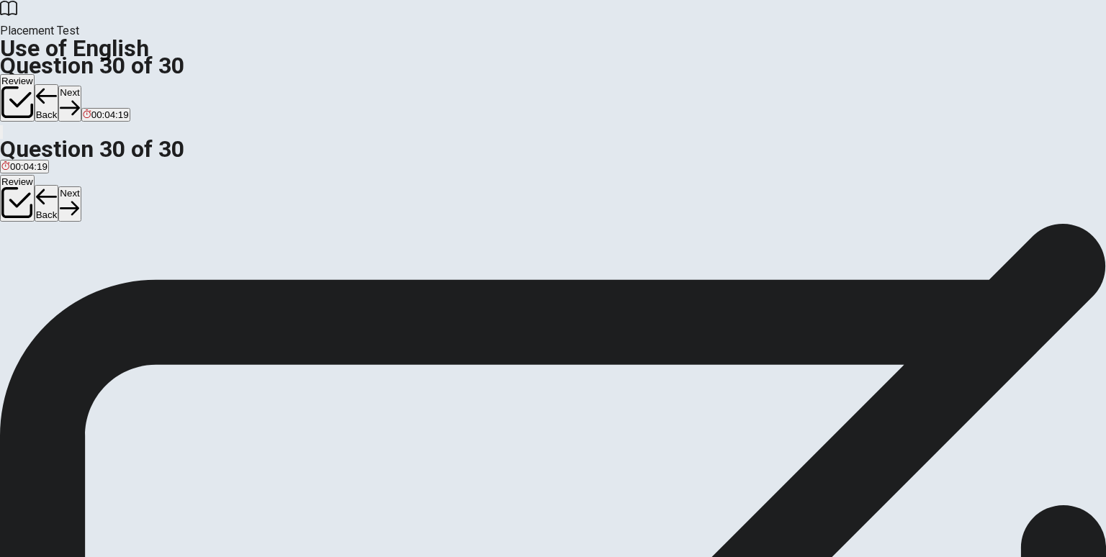
click at [37, 270] on span "repaired" at bounding box center [18, 275] width 35 height 11
click at [81, 86] on button "Next" at bounding box center [69, 103] width 22 height 35
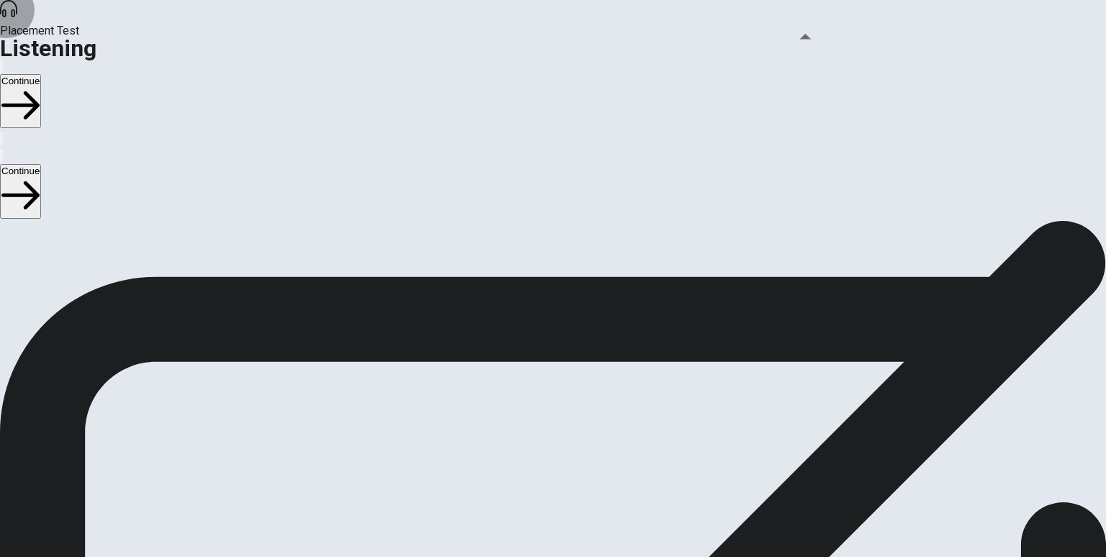
click at [3, 59] on button "button" at bounding box center [1, 66] width 3 height 14
click at [41, 74] on button "Continue" at bounding box center [20, 101] width 41 height 54
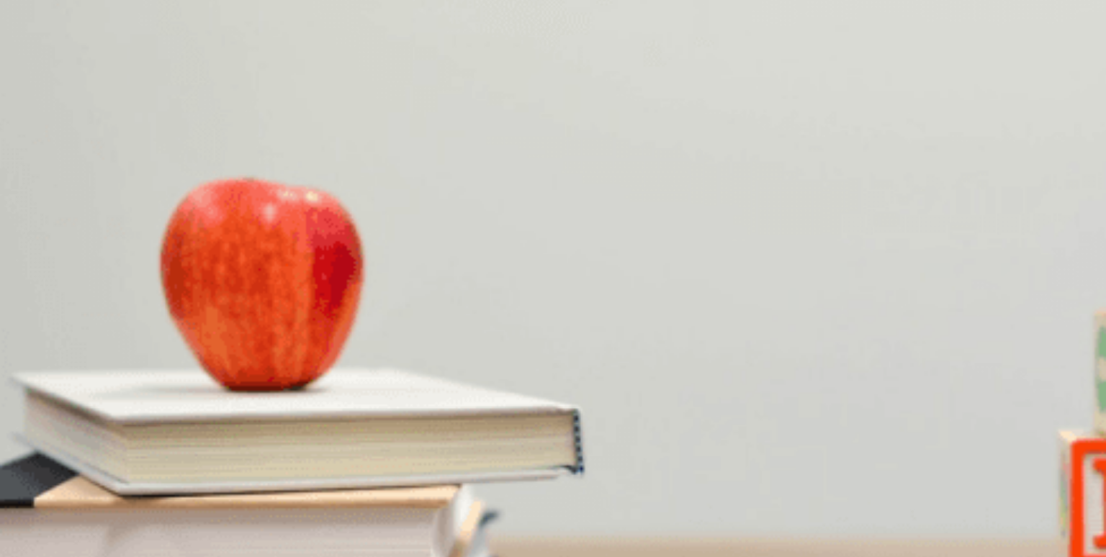
click at [313, 297] on button "C It was fantastic" at bounding box center [280, 284] width 66 height 24
click at [400, 406] on span "They let you choose your spice level" at bounding box center [322, 411] width 155 height 11
click at [88, 514] on button "C Thai" at bounding box center [77, 526] width 22 height 24
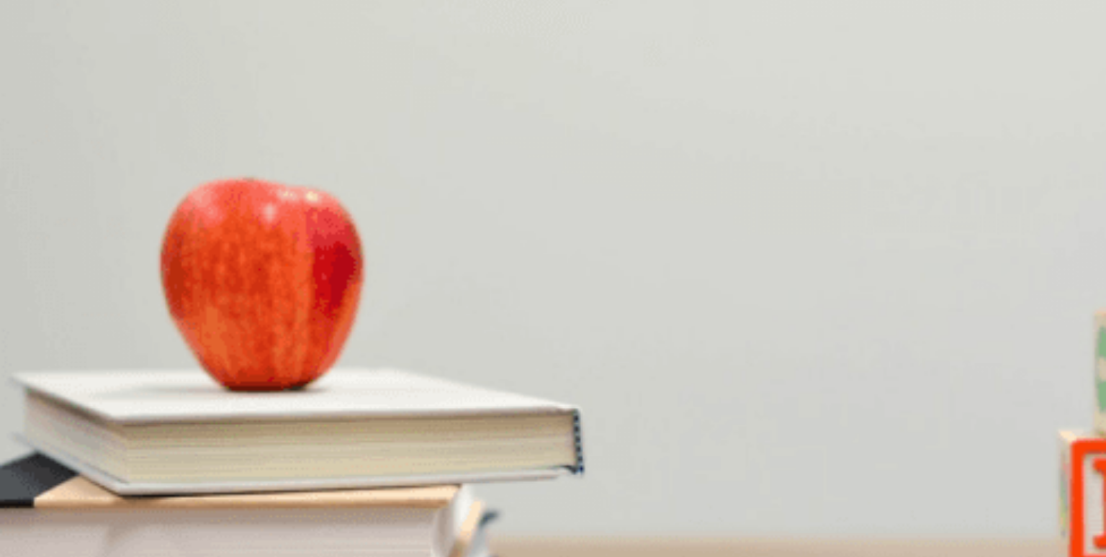
scroll to position [1049, 0]
click at [509, 454] on button "D She will make a reservation to try the restaurant" at bounding box center [406, 466] width 206 height 24
click at [238, 356] on span "She doesn’t like spicy food" at bounding box center [182, 350] width 114 height 11
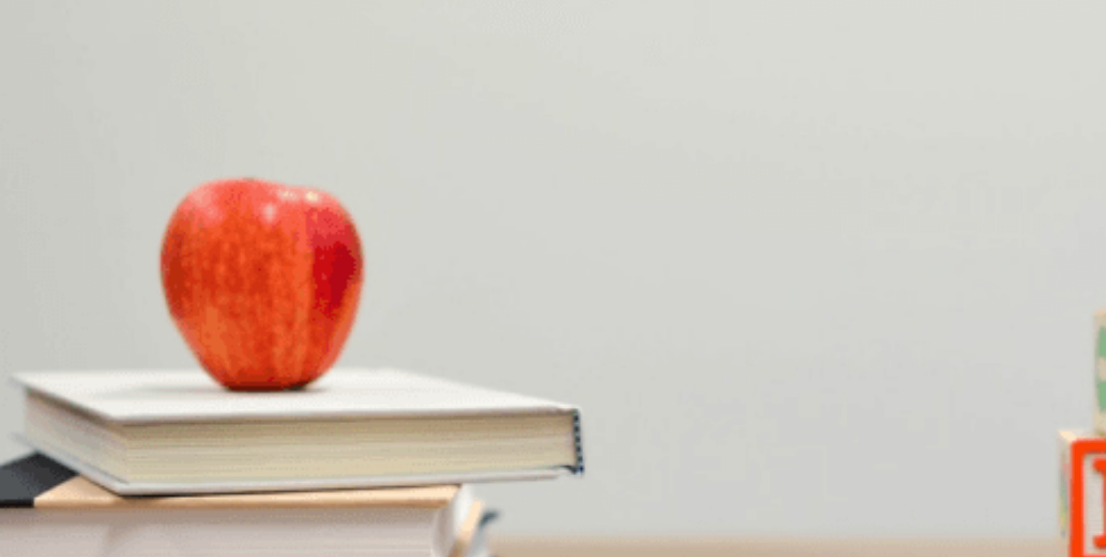
click at [41, 74] on button "Continue" at bounding box center [20, 101] width 41 height 54
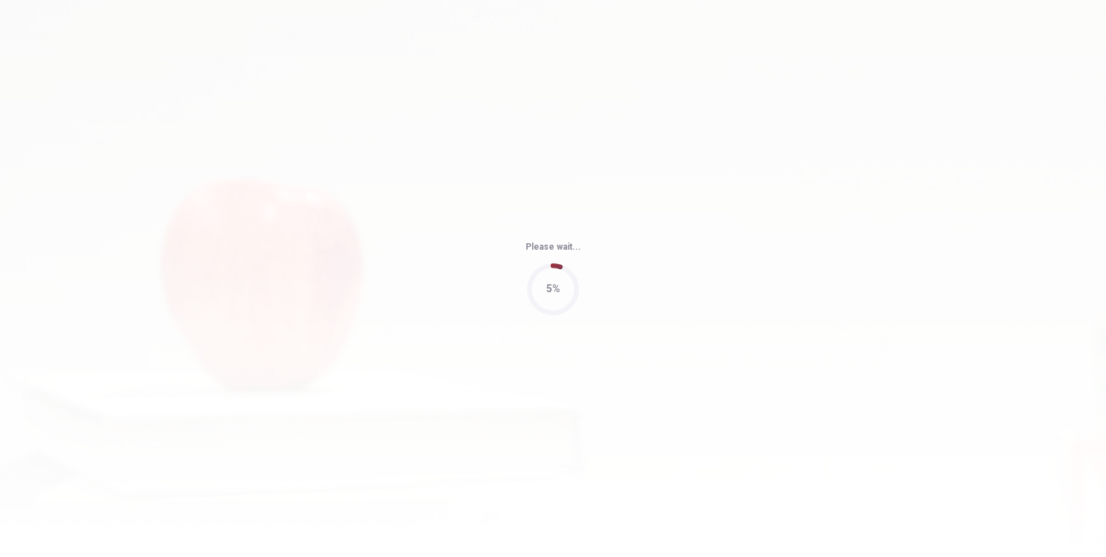
type input "81"
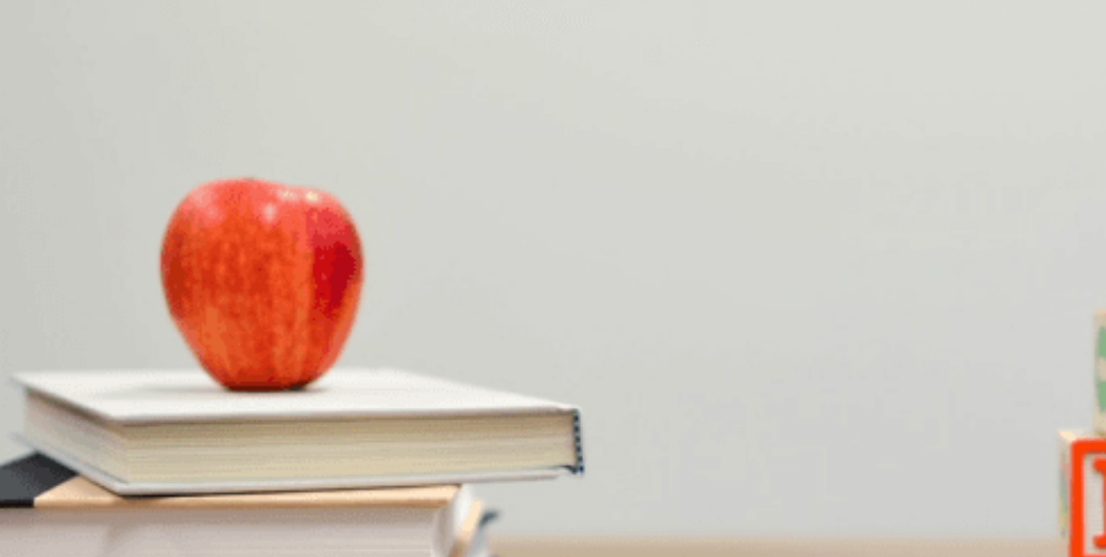
scroll to position [216, 0]
click at [503, 356] on span "Creating a timeline with mini-deadlines" at bounding box center [421, 350] width 164 height 11
click at [604, 470] on span "He has outlined his section but hasn’t drafted it yet" at bounding box center [496, 471] width 215 height 11
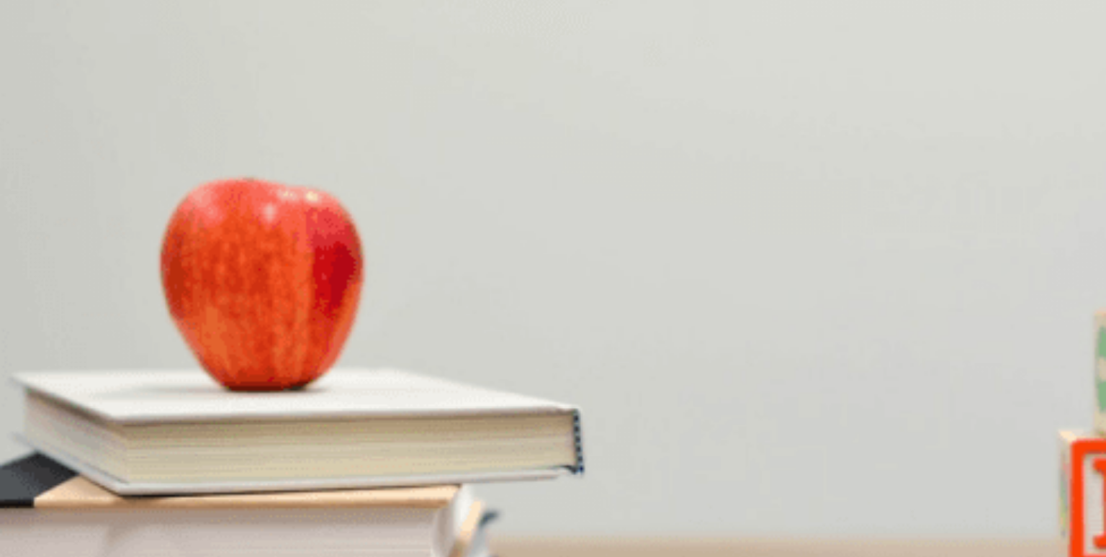
click at [260, 527] on span "Unequal contribution from group members" at bounding box center [170, 532] width 180 height 11
click at [171, 179] on button "A Combine them and review the structure" at bounding box center [85, 191] width 171 height 24
click at [131, 323] on span "[DATE]" at bounding box center [116, 318] width 30 height 11
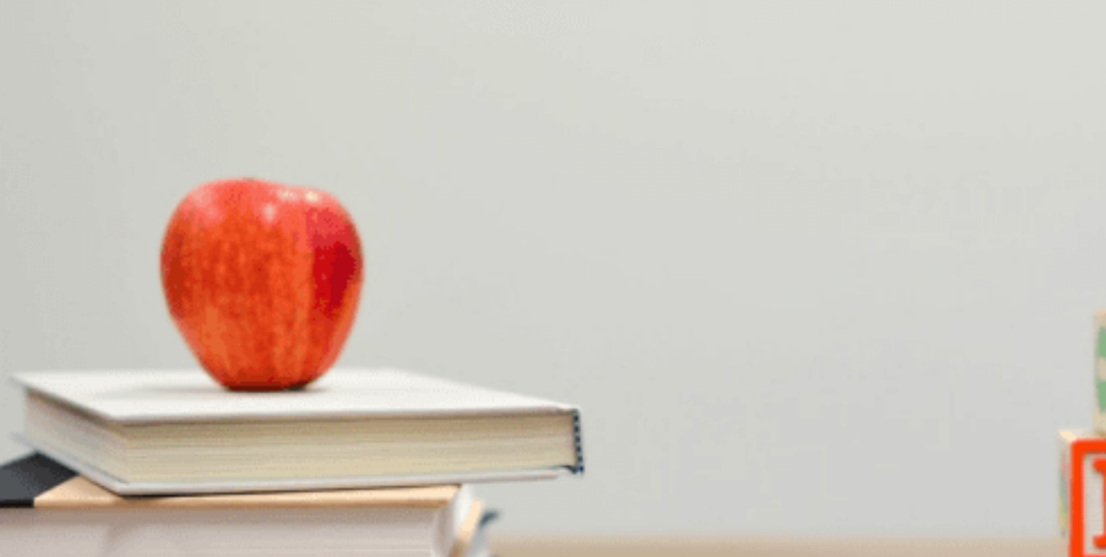
scroll to position [1337, 0]
click at [41, 74] on button "Continue" at bounding box center [20, 101] width 41 height 54
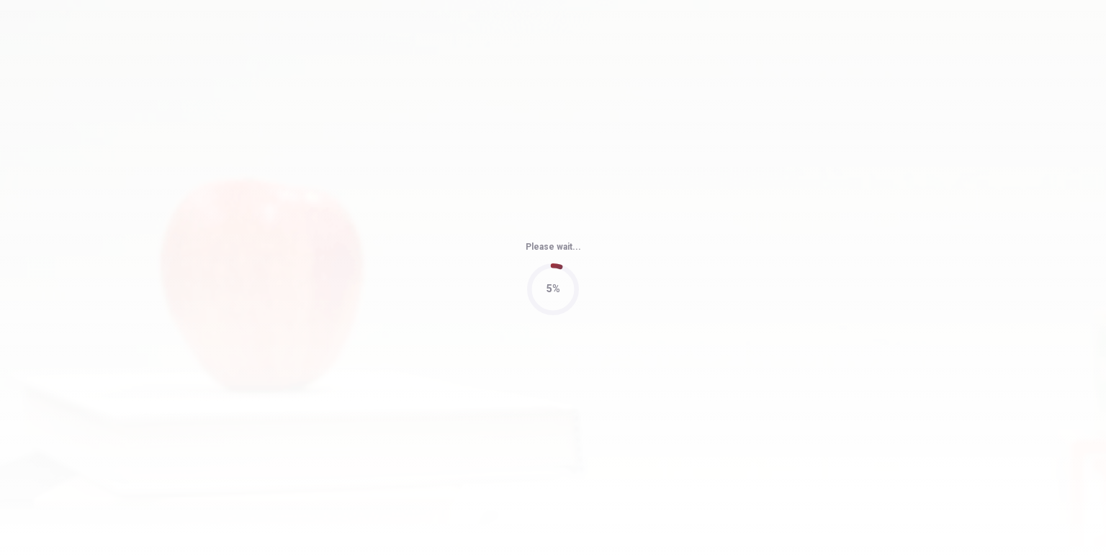
type input "93"
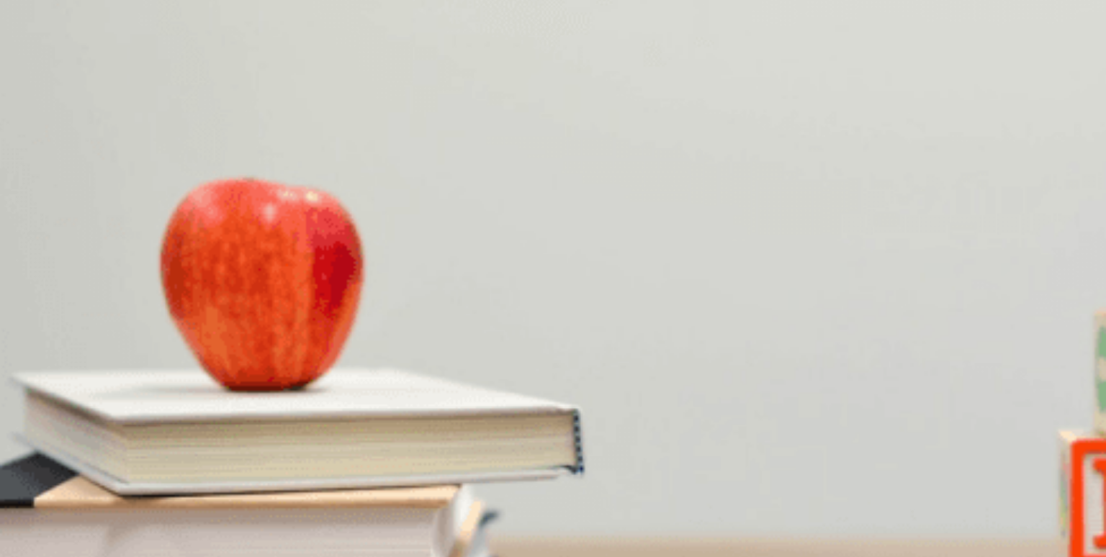
scroll to position [93, 0]
click at [185, 434] on span "[DATE]" at bounding box center [170, 439] width 30 height 11
click at [422, 274] on span "Most slots are filled, but a few remain open" at bounding box center [331, 269] width 182 height 11
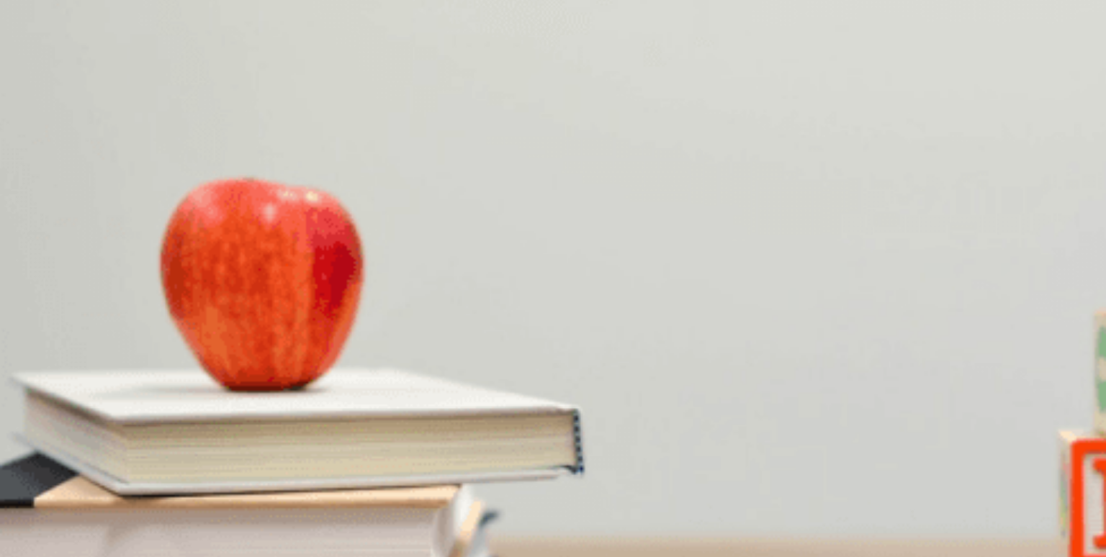
click at [220, 433] on button "C Promote it online" at bounding box center [182, 445] width 75 height 24
click at [218, 385] on span "Coffee, tea, and light snacks" at bounding box center [157, 390] width 121 height 11
click at [426, 324] on span "Arranging parking for visitors" at bounding box center [365, 329] width 122 height 11
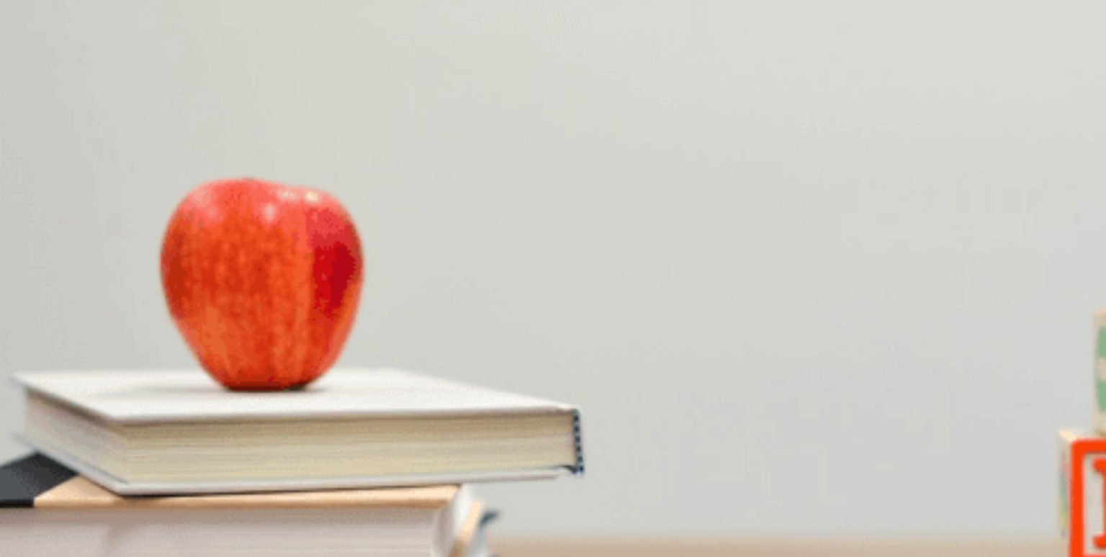
scroll to position [1337, 0]
click at [41, 74] on button "Continue" at bounding box center [20, 101] width 41 height 54
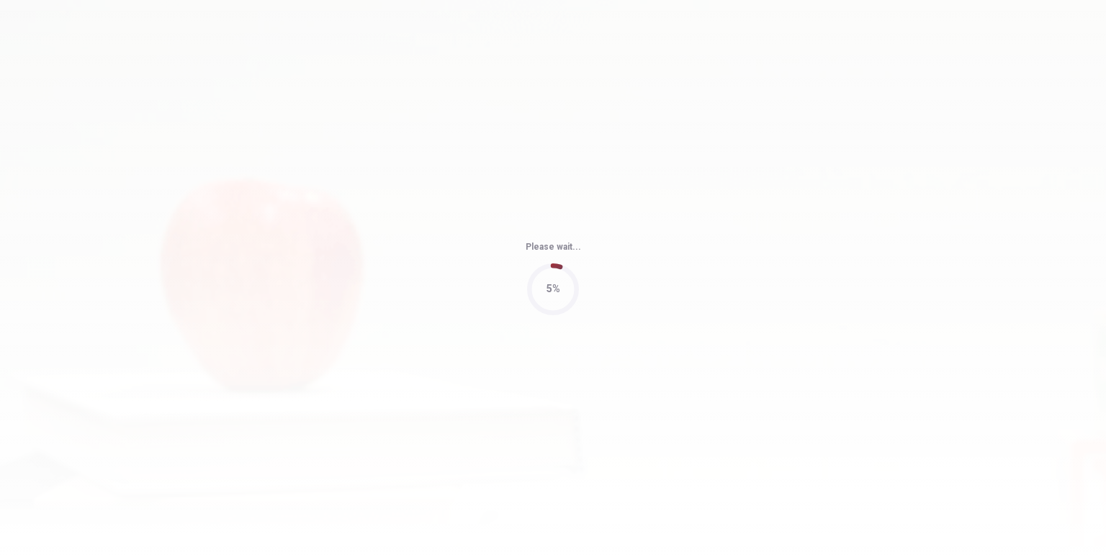
type input "70"
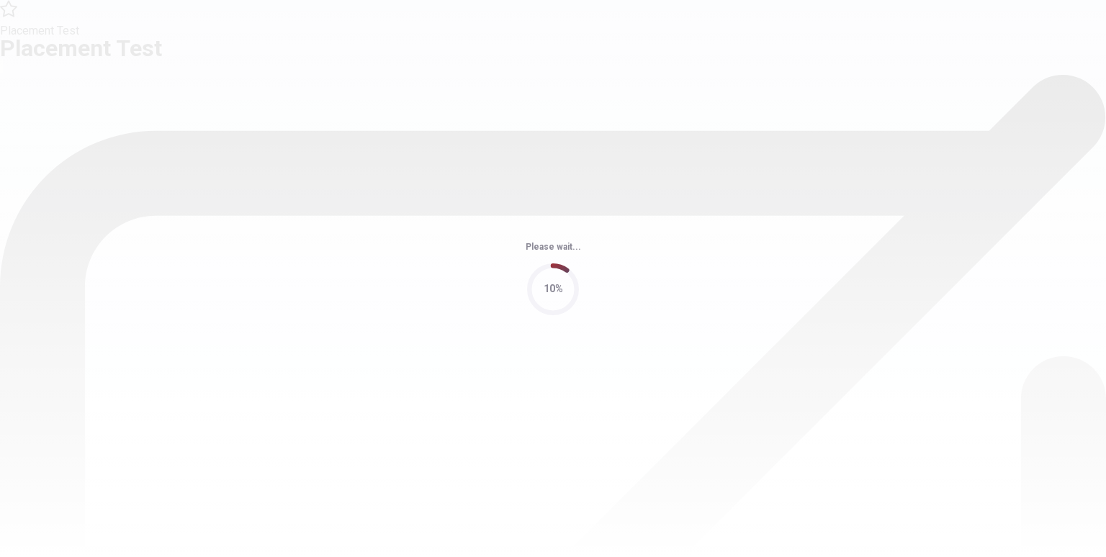
scroll to position [0, 0]
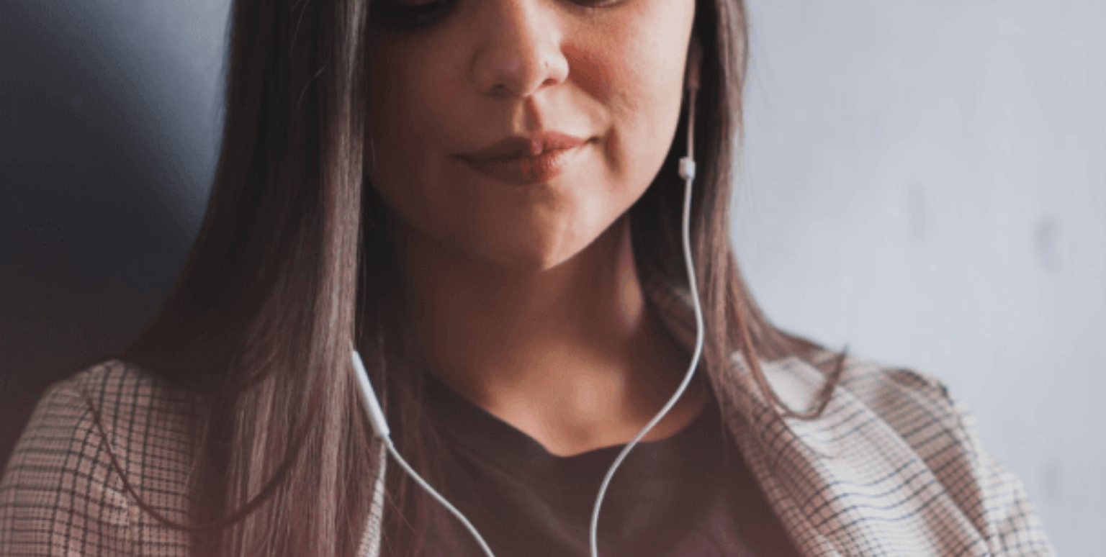
click at [41, 74] on button "Continue" at bounding box center [20, 101] width 41 height 54
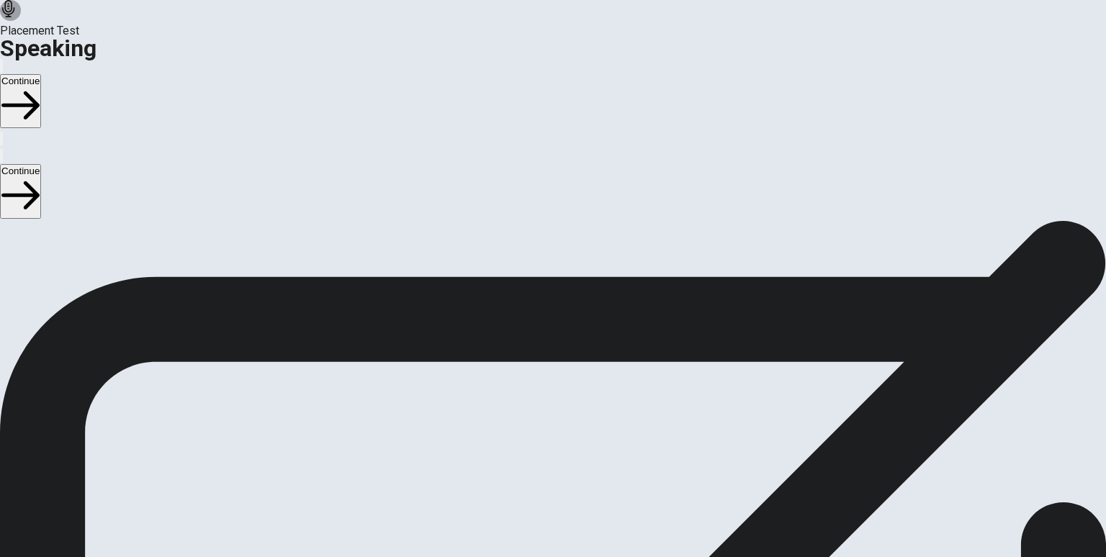
click at [536, 519] on icon "Play Audio" at bounding box center [536, 519] width 0 height 0
click at [41, 74] on button "Continue" at bounding box center [20, 101] width 41 height 54
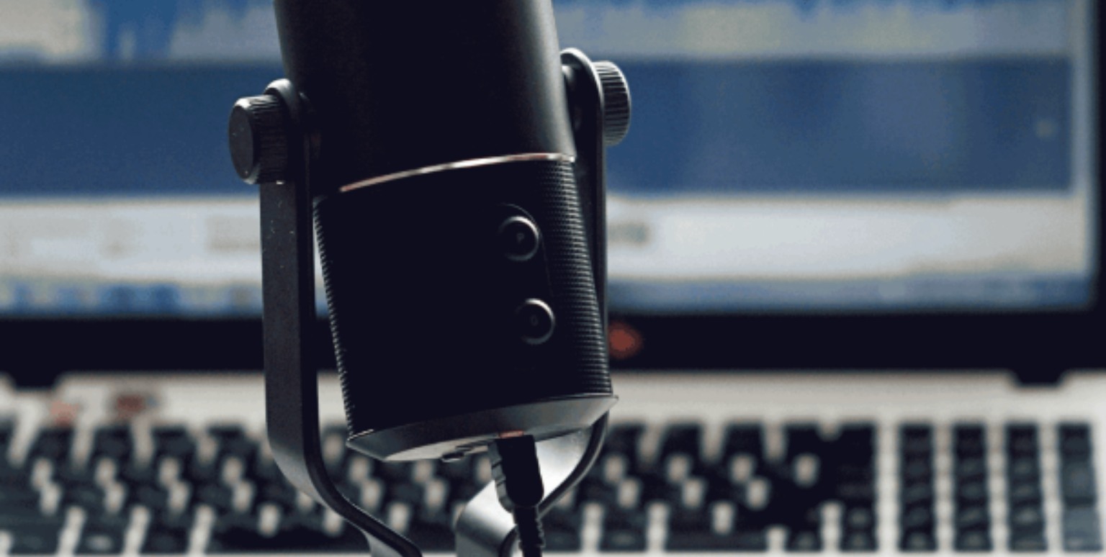
click at [41, 74] on button "Continue" at bounding box center [20, 101] width 41 height 54
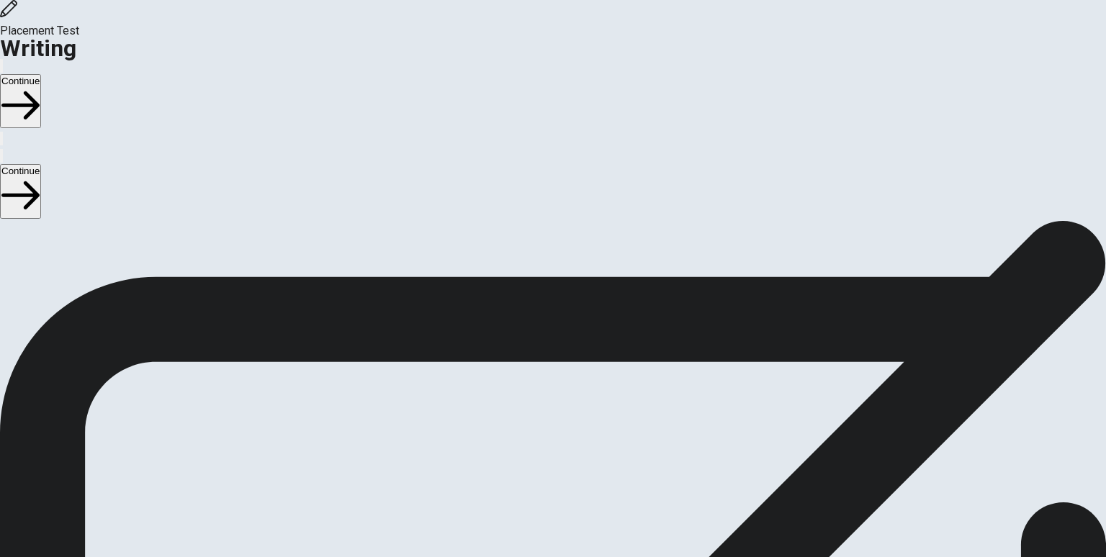
click at [41, 74] on button "Continue" at bounding box center [20, 101] width 41 height 54
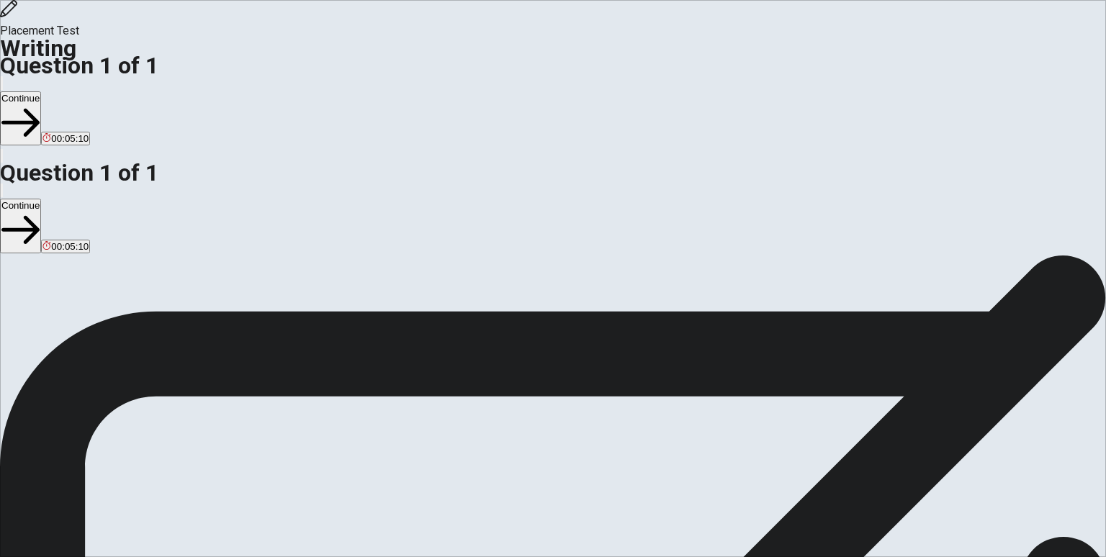
drag, startPoint x: 836, startPoint y: 122, endPoint x: 707, endPoint y: 220, distance: 161.3
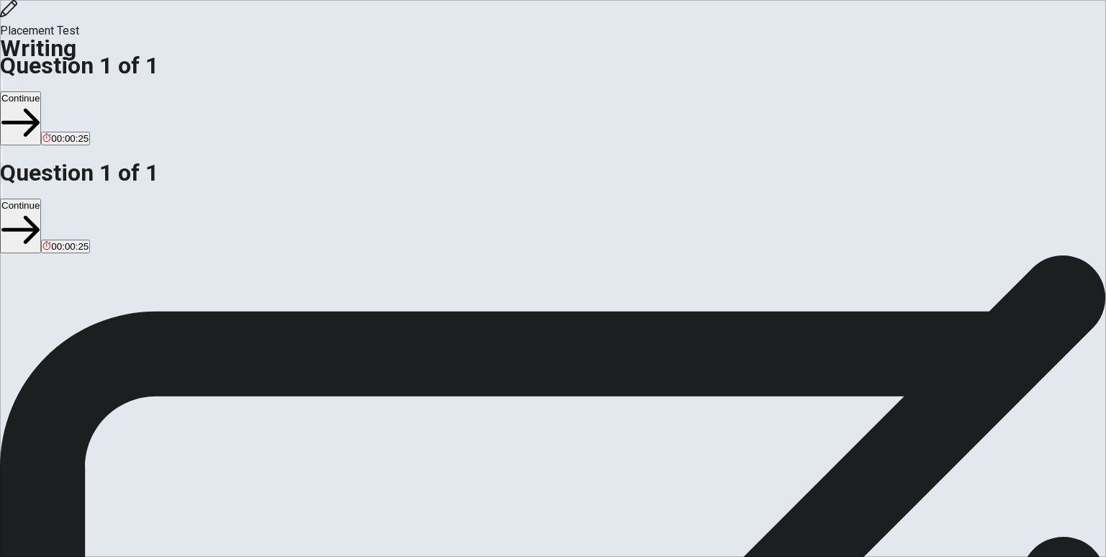
click at [645, 271] on div "Placement Test Writing Question 1 of 1 Continue 00:00:00 Question 1 of 1 Contin…" at bounding box center [553, 278] width 1106 height 557
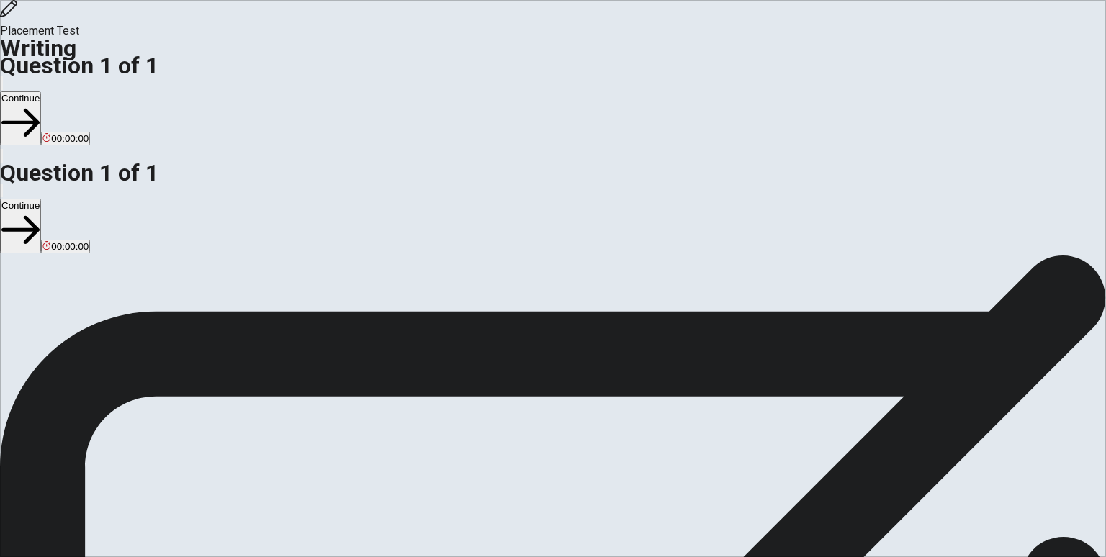
type textarea "Last week I was shoping a textbook at the book fair with my sister, and I gave …"
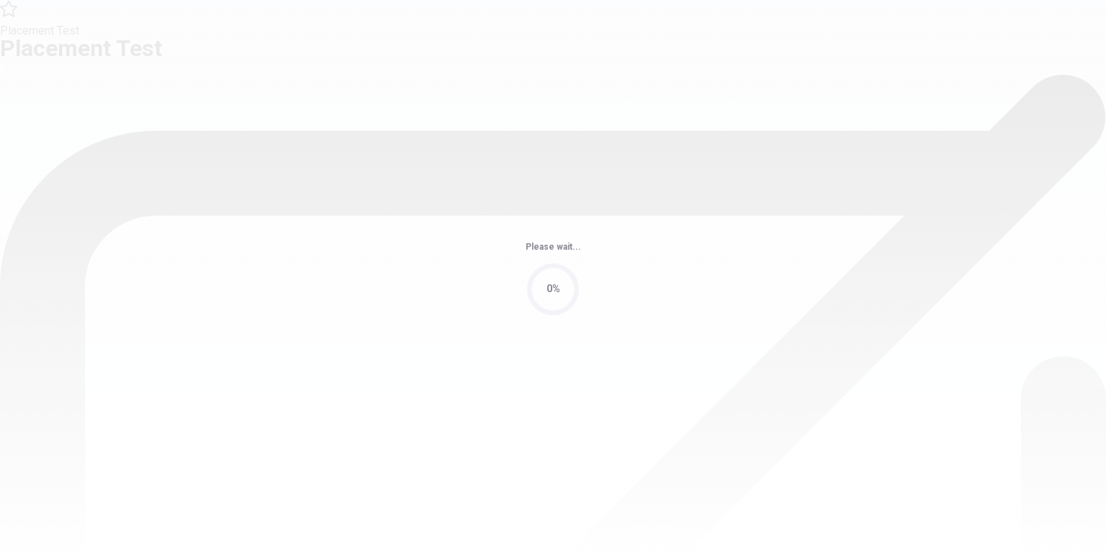
scroll to position [0, 0]
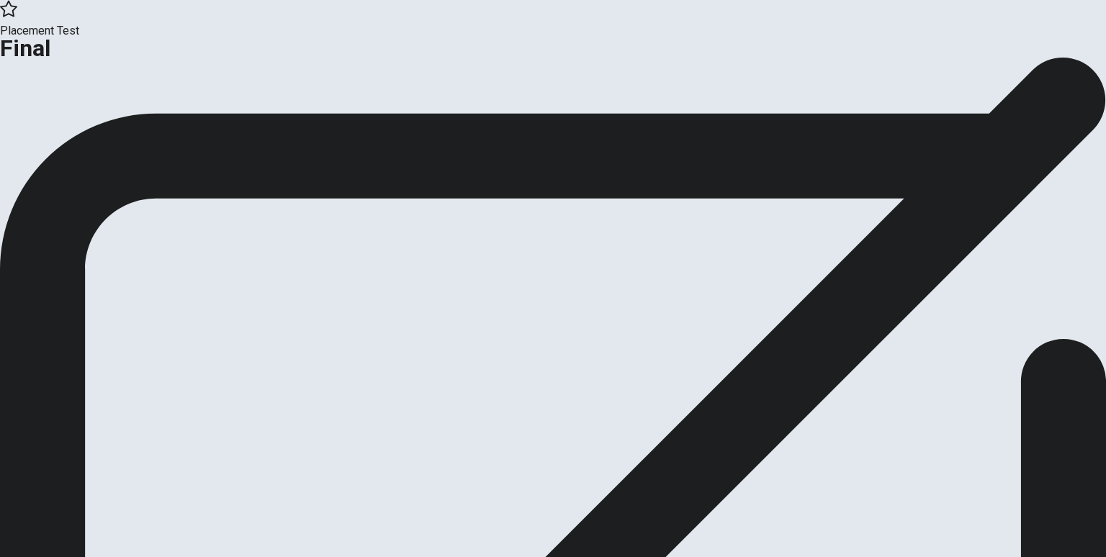
click at [58, 128] on button "Continue" at bounding box center [29, 118] width 58 height 19
